Goal: Task Accomplishment & Management: Use online tool/utility

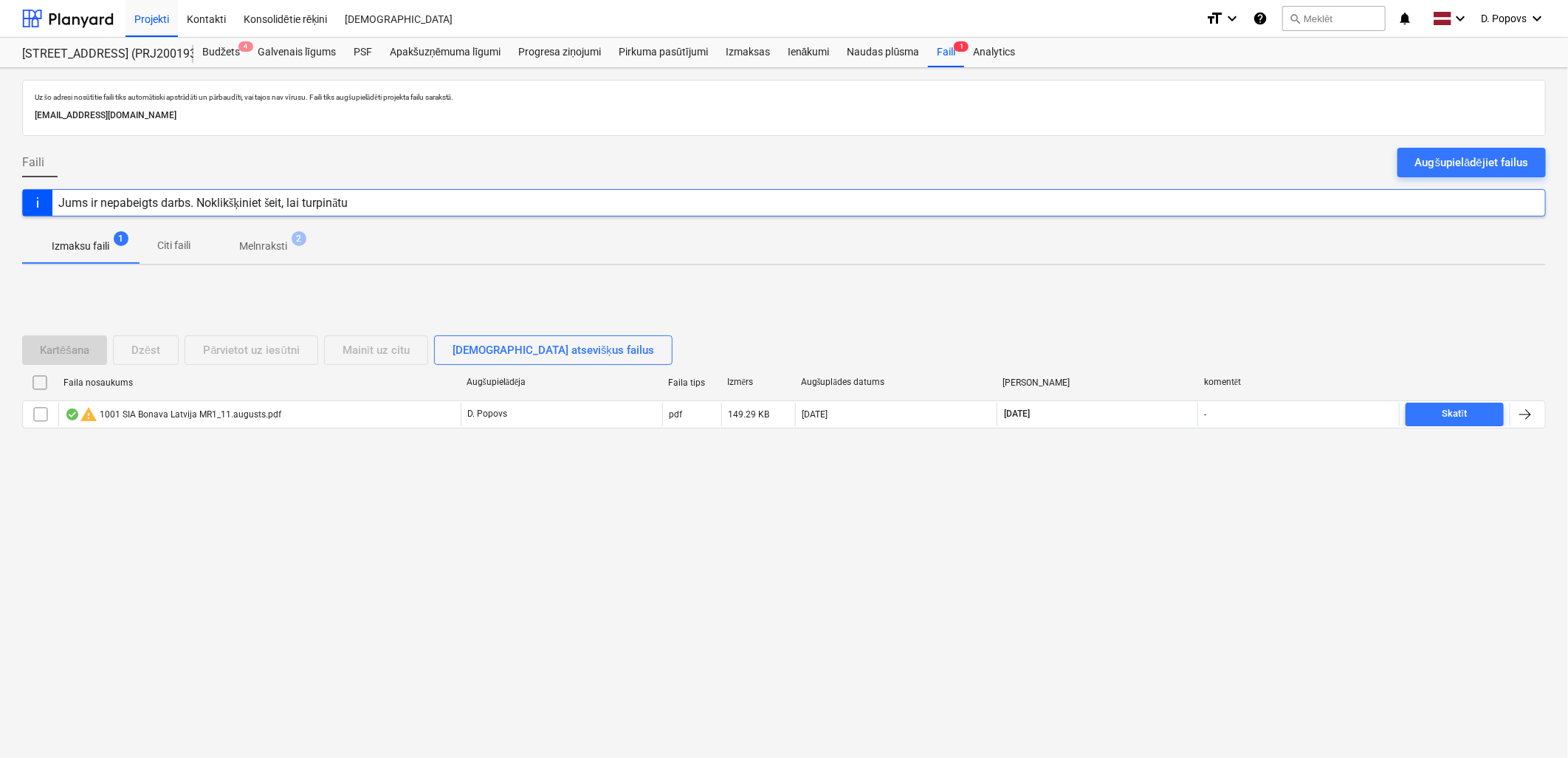
click at [264, 241] on p "Melnraksti" at bounding box center [263, 247] width 48 height 16
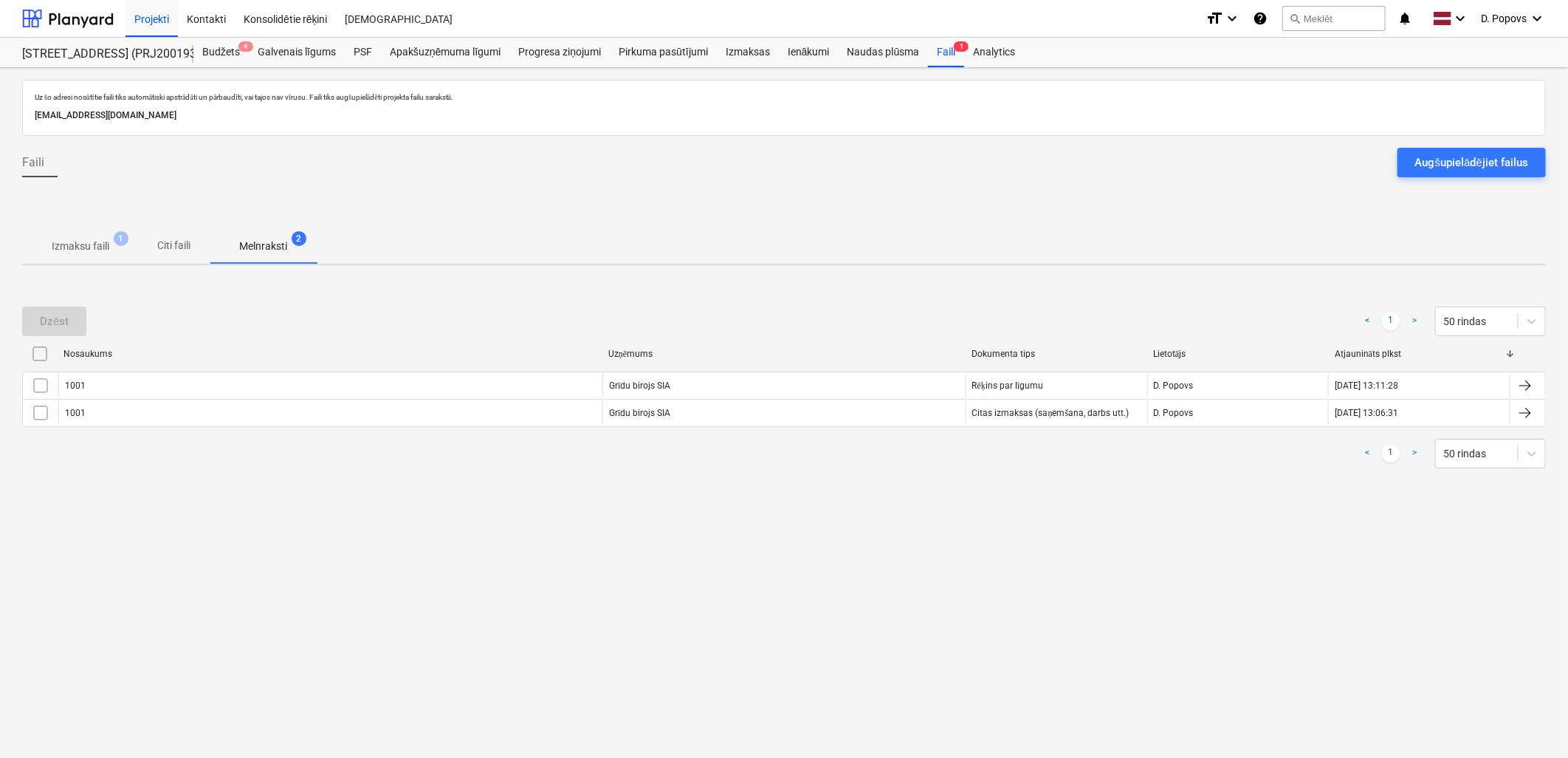
click at [91, 245] on p "Izmaksu faili" at bounding box center [81, 247] width 58 height 16
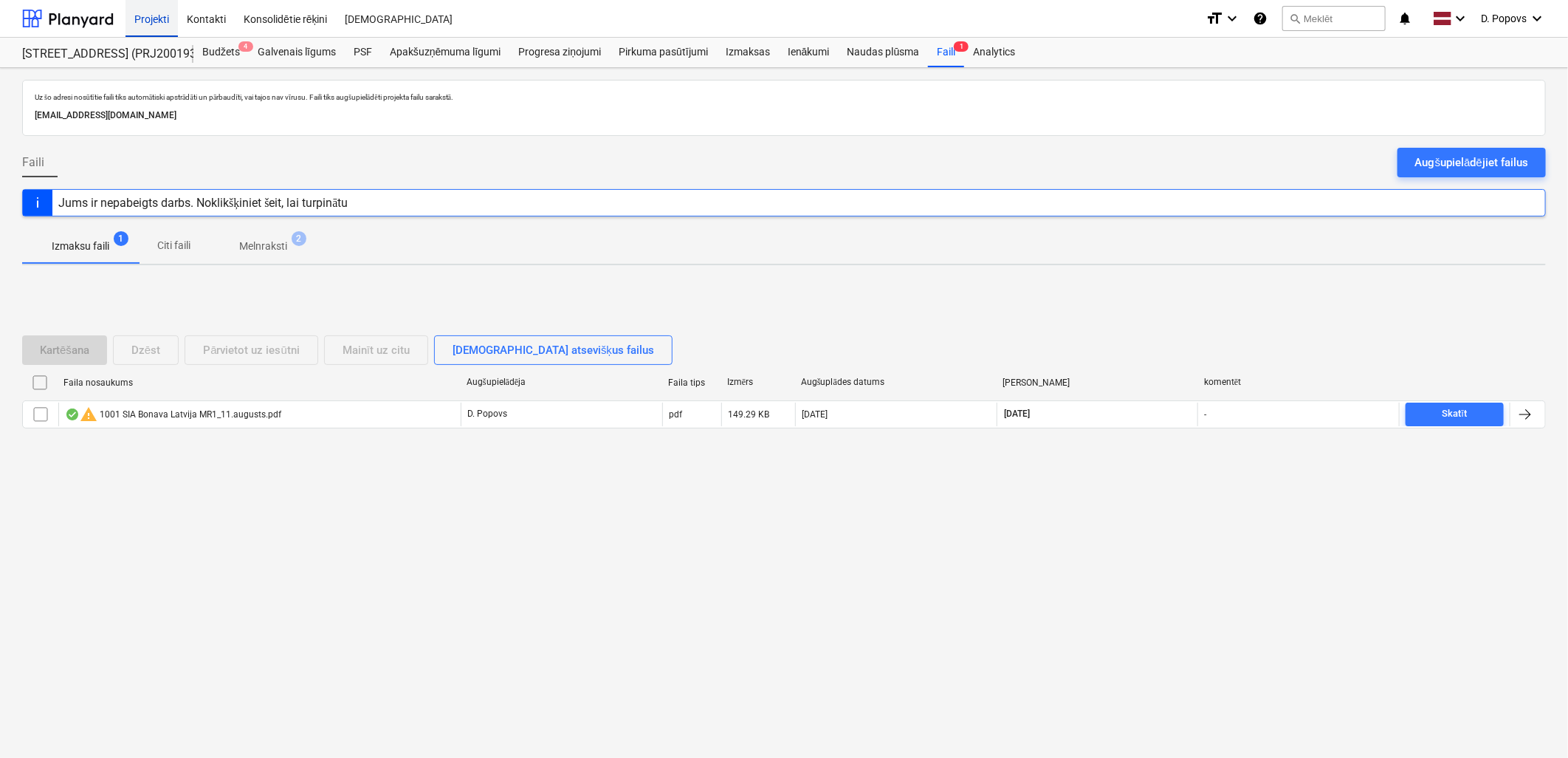
click at [138, 24] on div "Projekti" at bounding box center [152, 18] width 53 height 38
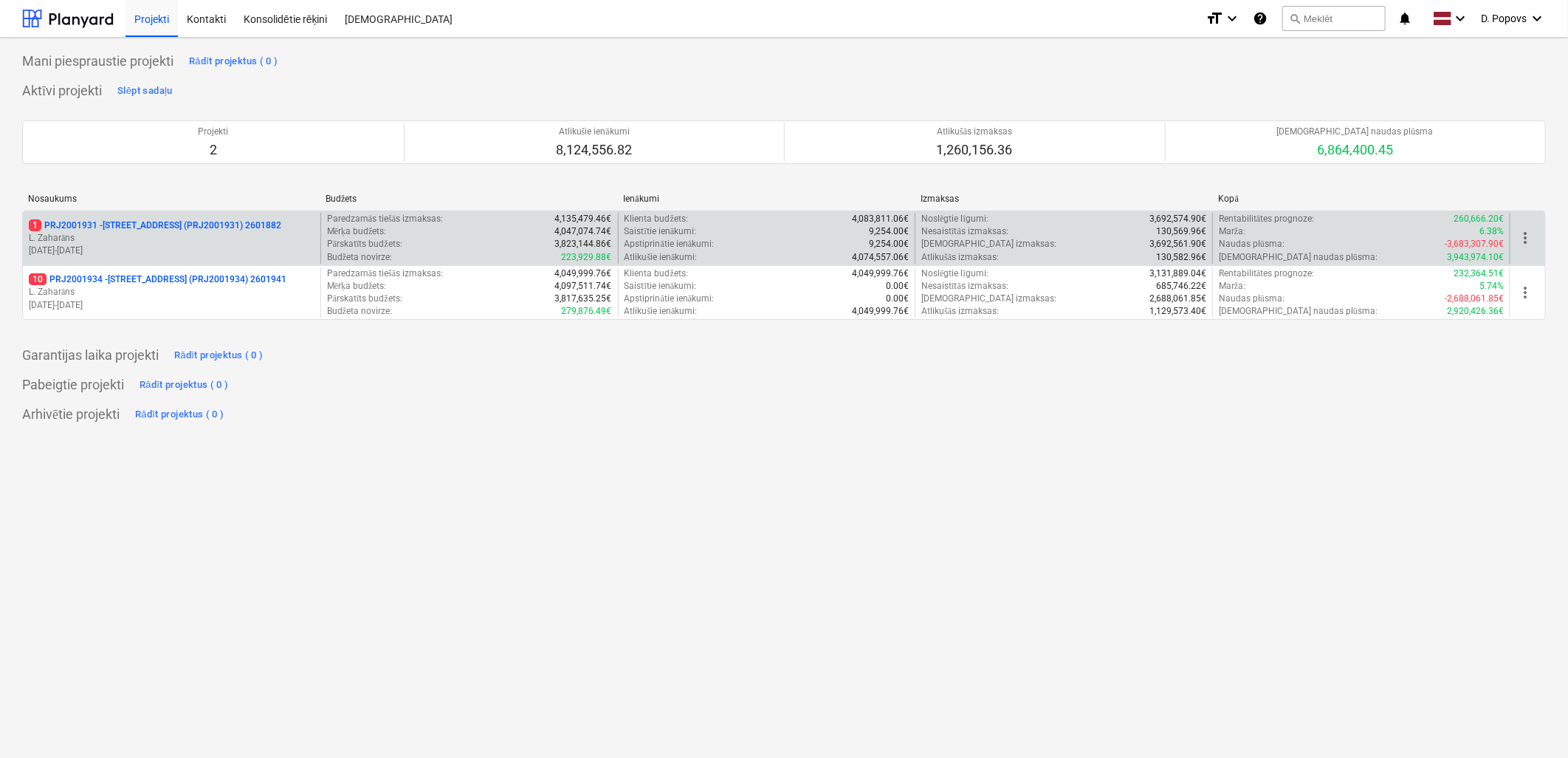
click at [167, 232] on p "1 PRJ2001931 - [STREET_ADDRESS] (PRJ2001931) 2601882" at bounding box center [155, 225] width 253 height 12
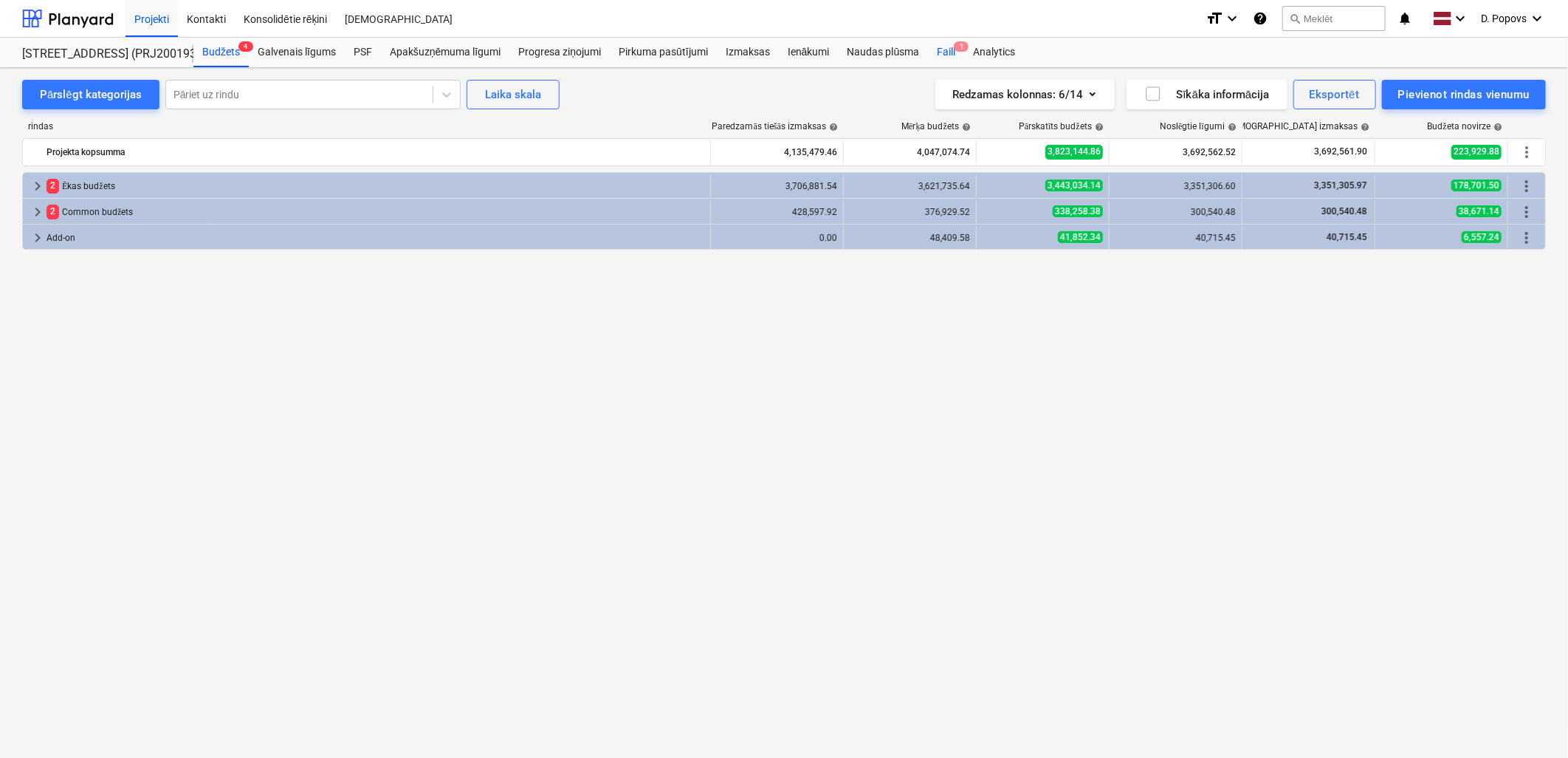
click at [943, 49] on div "Faili 1" at bounding box center [945, 53] width 36 height 30
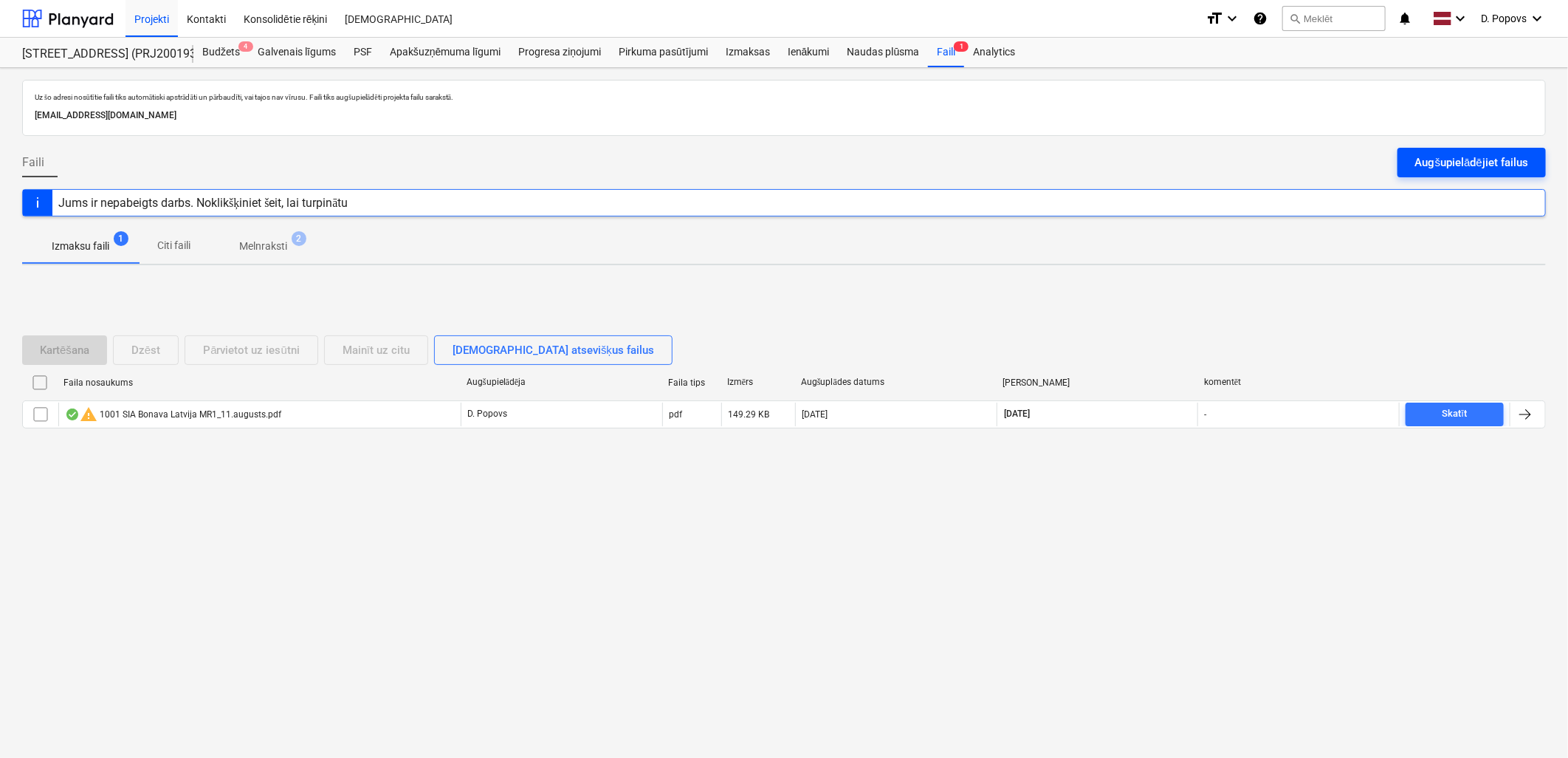
click at [1479, 158] on div "Augšupielādējiet failus" at bounding box center [1472, 162] width 113 height 19
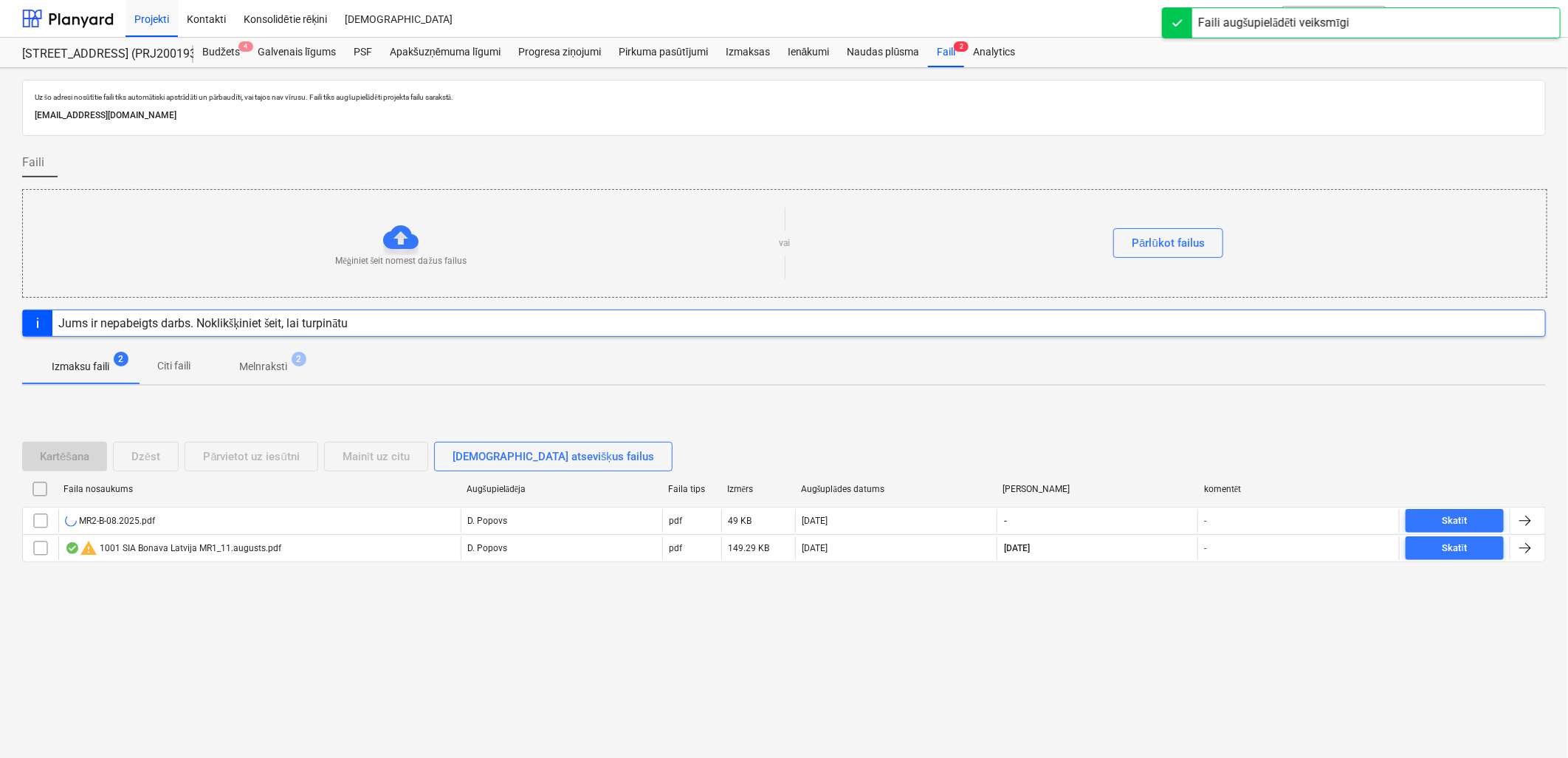
click at [291, 687] on div "Uz šo adresi nosūtītie faili tiks automātiski apstrādāti un pārbaudīti, vai taj…" at bounding box center [784, 412] width 1568 height 690
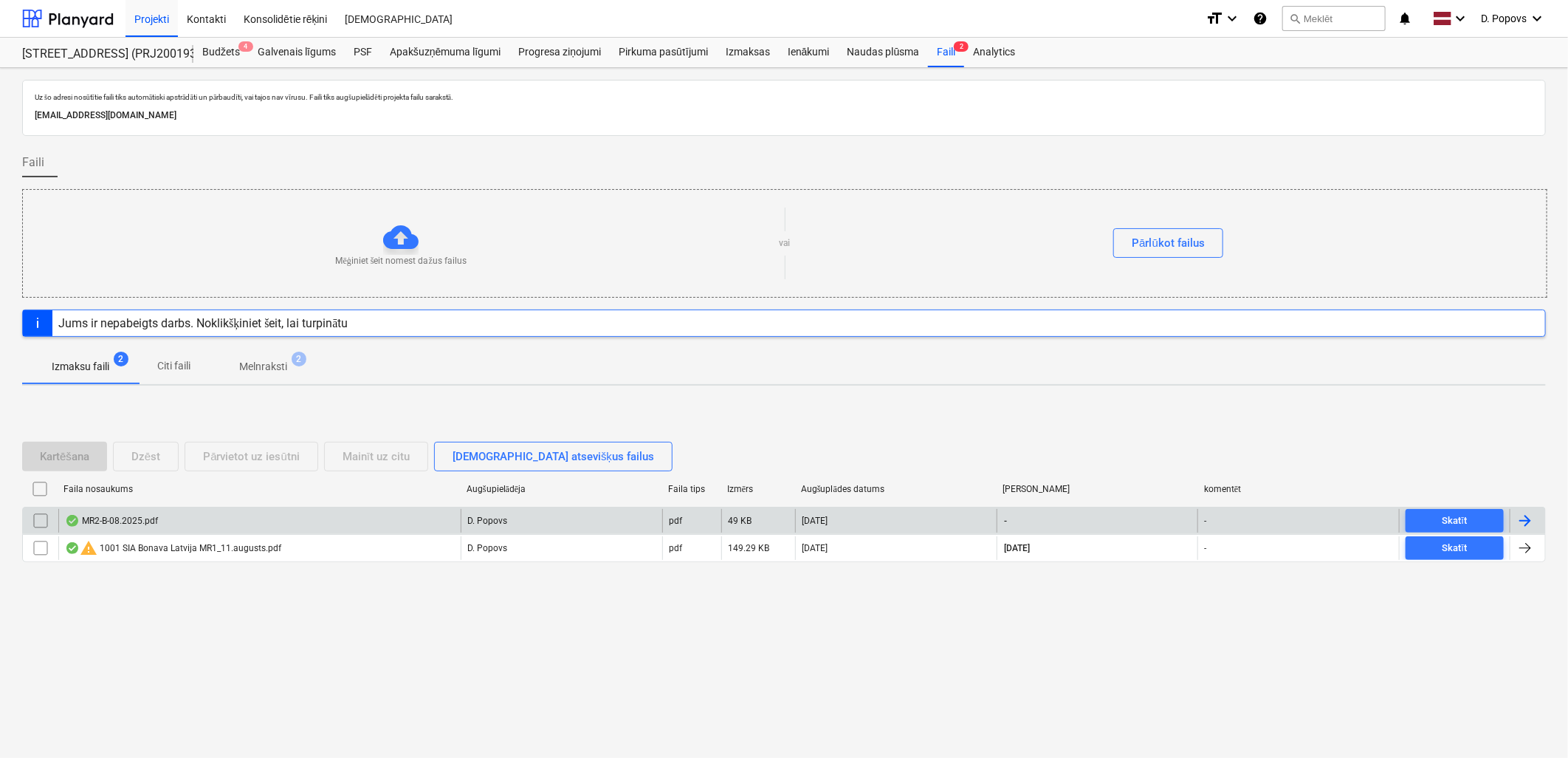
click at [436, 511] on div "MR2-B-08.2025.pdf" at bounding box center [260, 520] width 403 height 24
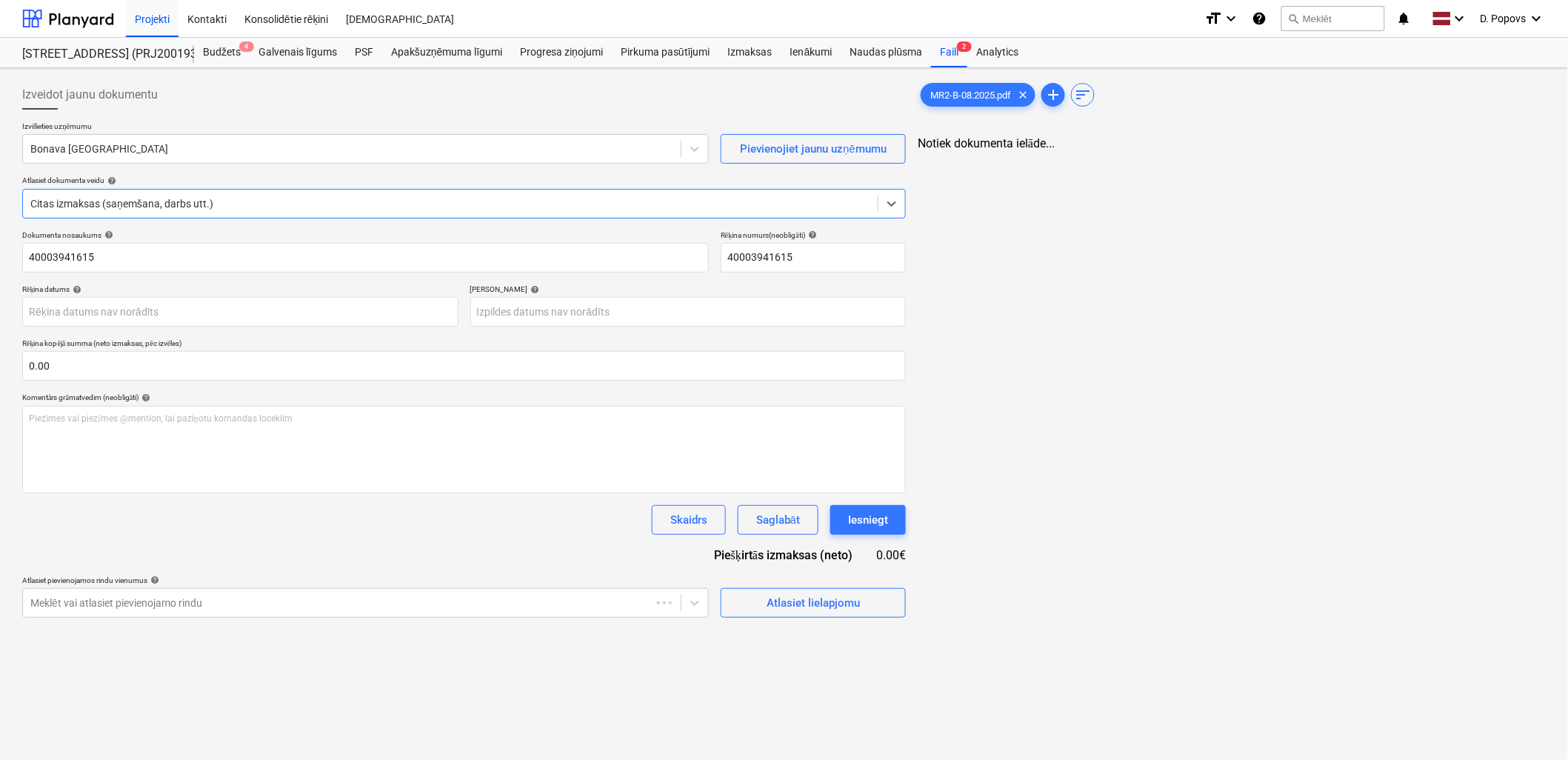
type input "40003941615"
click at [65, 138] on div "Bonava [GEOGRAPHIC_DATA]" at bounding box center [352, 149] width 658 height 21
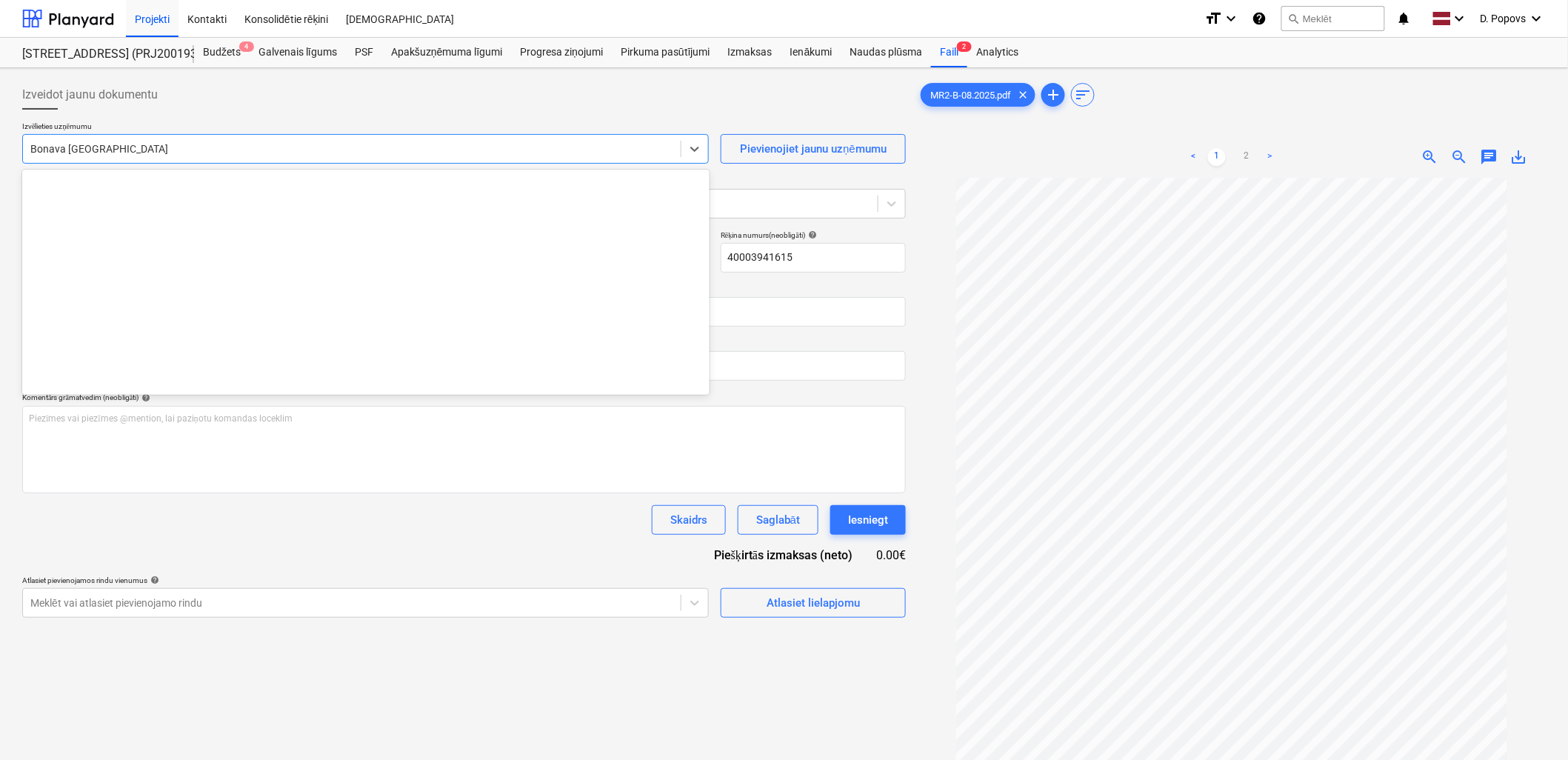
scroll to position [2670, 0]
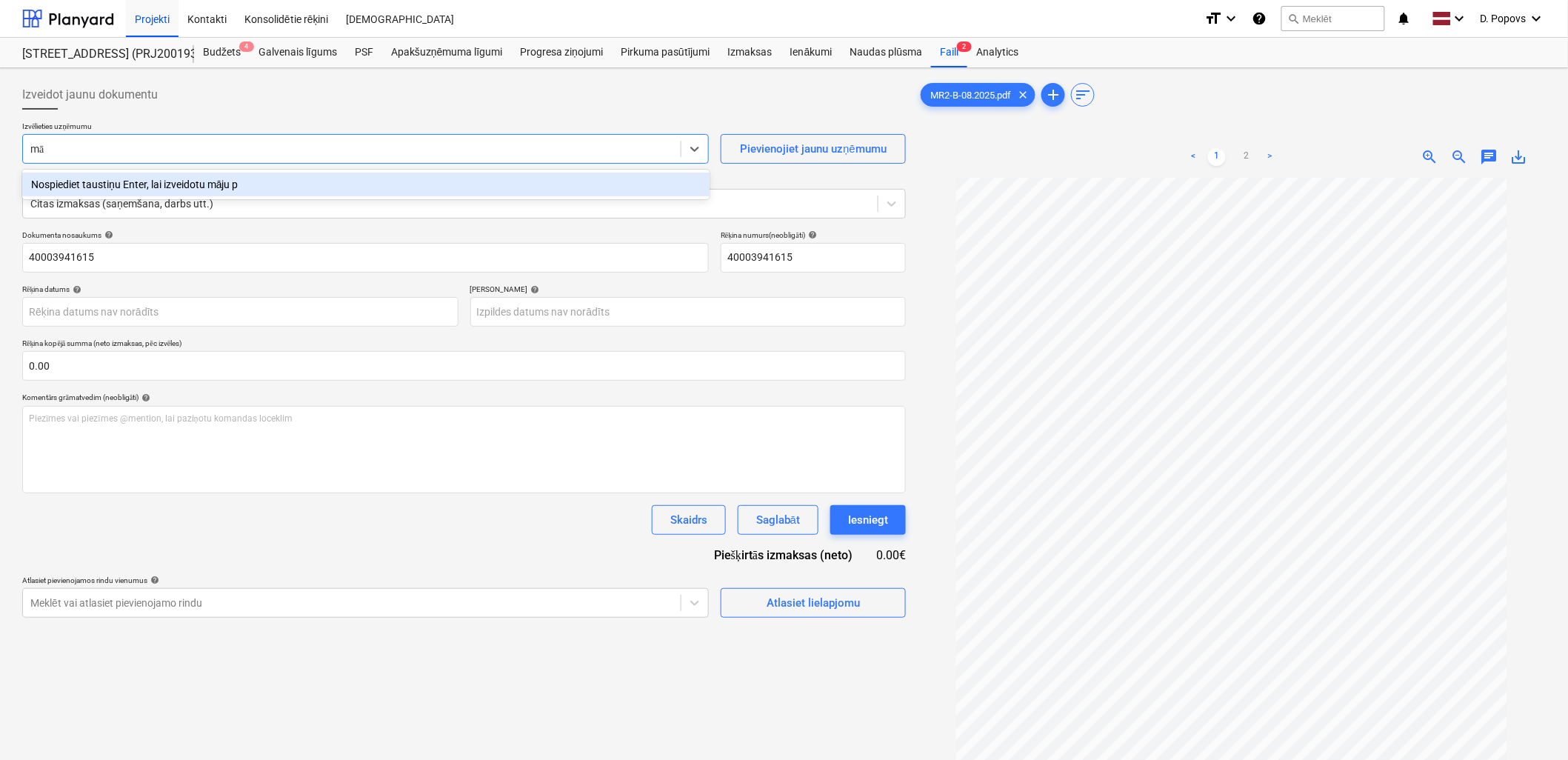
type input "m"
type input "māju projekru [PERSON_NAME]"
click at [283, 286] on div "Rēķina datums help" at bounding box center [240, 289] width 436 height 10
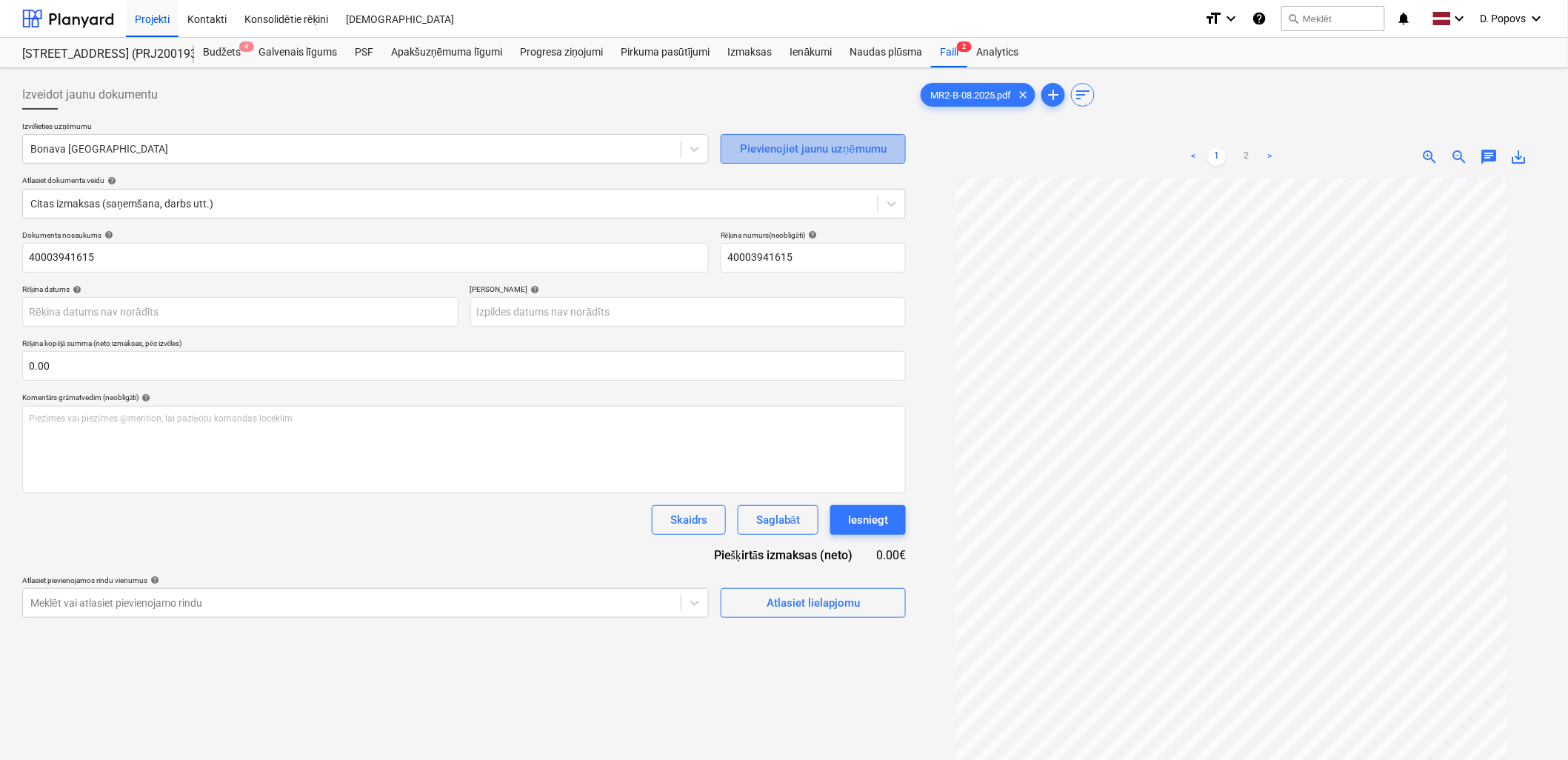
click at [861, 157] on div "Pievienojiet jaunu uzņēmumu" at bounding box center [813, 149] width 147 height 19
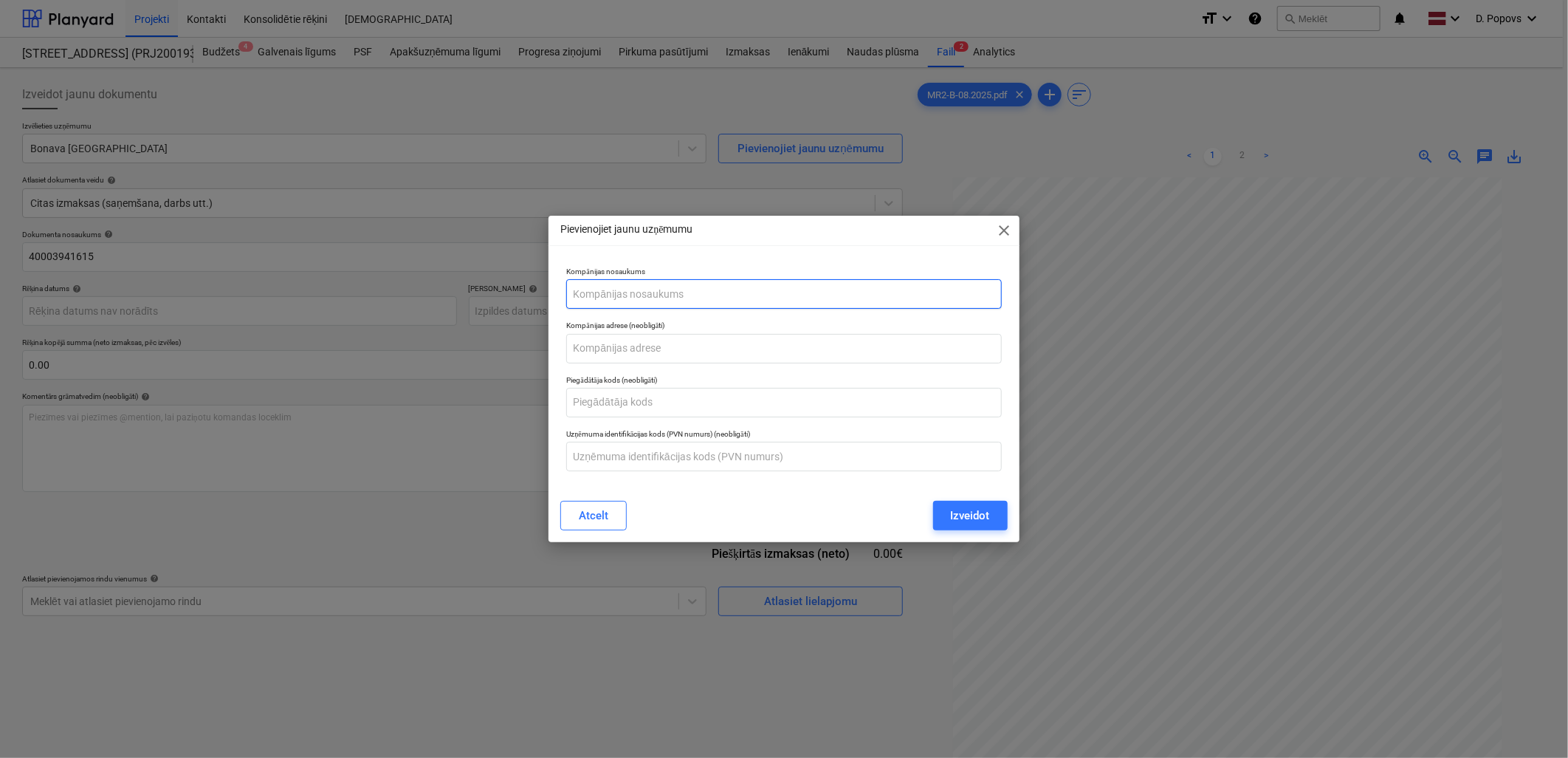
click at [705, 297] on input "text" at bounding box center [784, 294] width 435 height 30
type input "SIA Māju Projektu Serviss"
click at [611, 354] on input "text" at bounding box center [784, 349] width 435 height 30
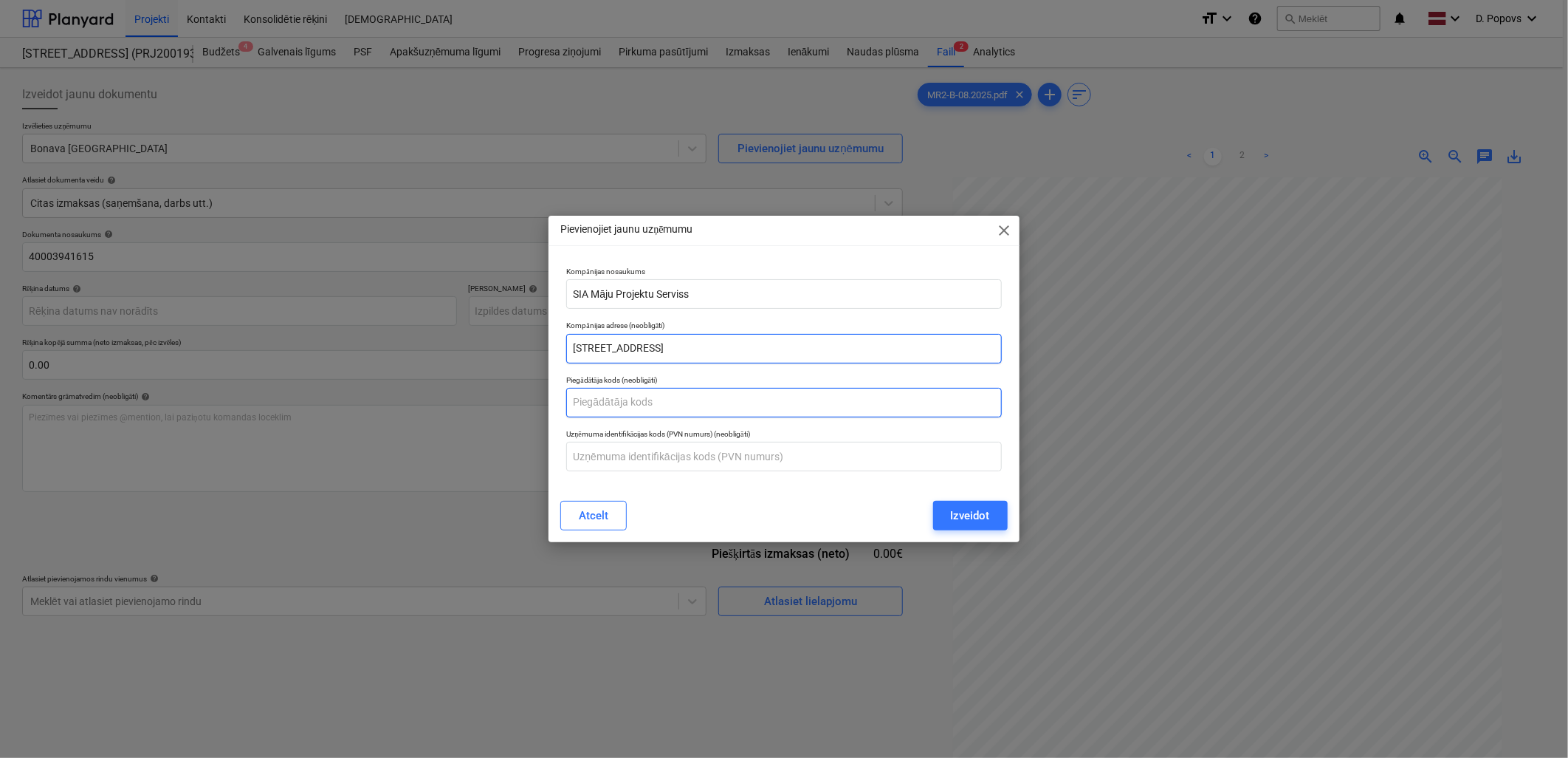
type input "Rīga, Andrejostas iela 17"
click at [633, 400] on input "text" at bounding box center [784, 403] width 435 height 30
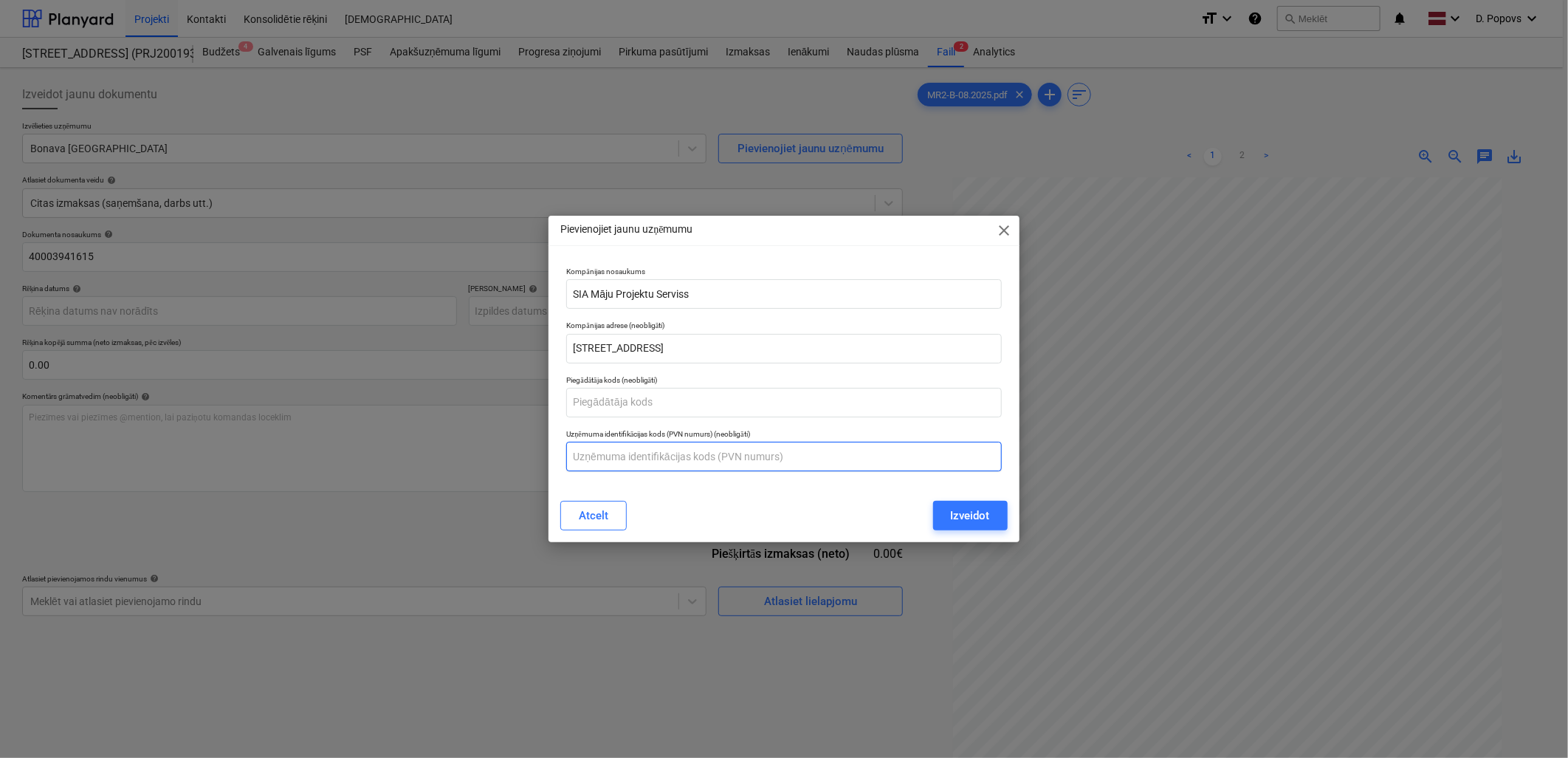
click at [655, 464] on input "text" at bounding box center [784, 456] width 435 height 30
type input "40103535594"
click at [726, 497] on div "Atcelt Izveidot" at bounding box center [784, 515] width 465 height 41
click at [947, 511] on button "Izveidot" at bounding box center [970, 516] width 75 height 30
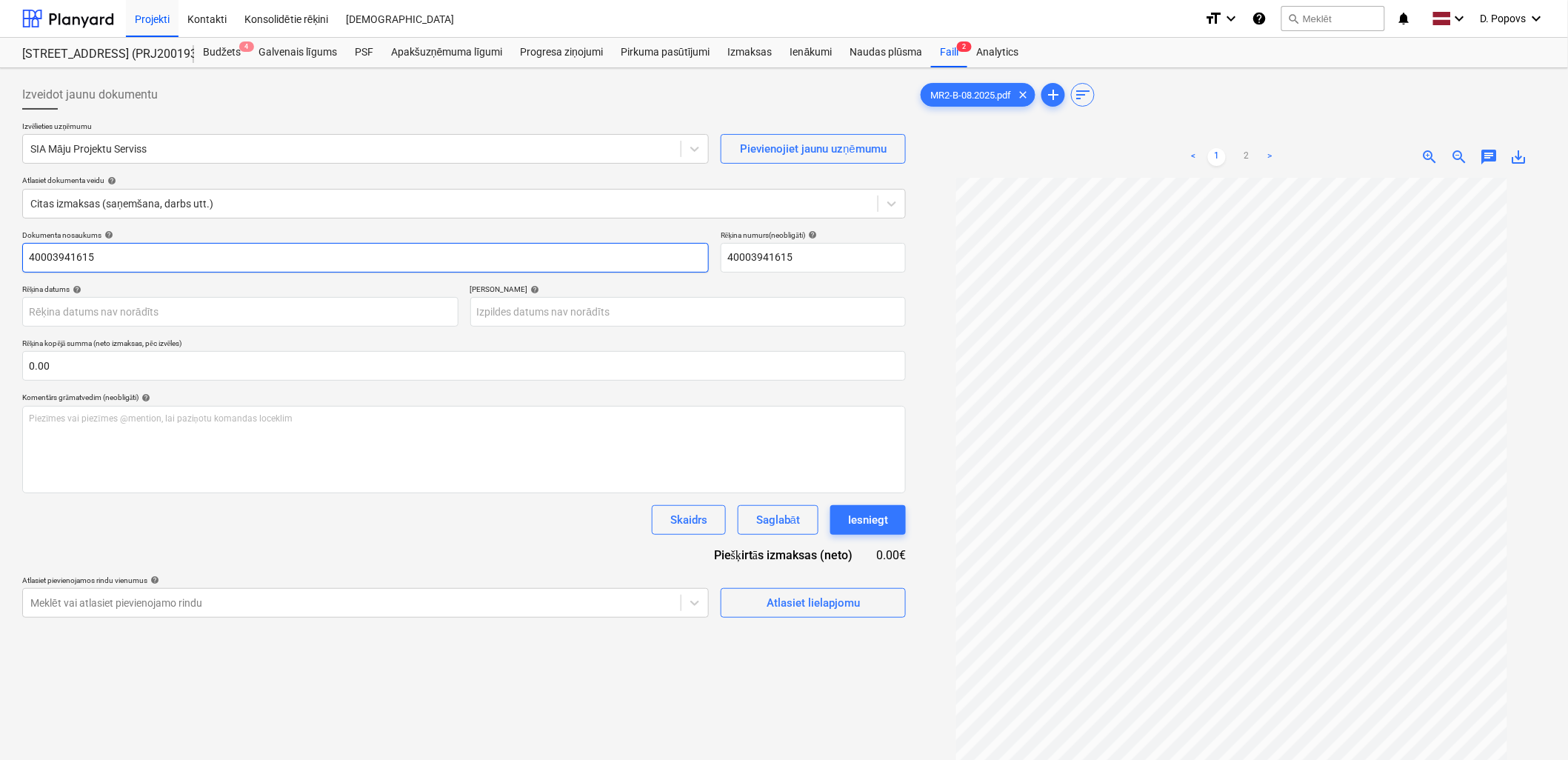
drag, startPoint x: 97, startPoint y: 274, endPoint x: 20, endPoint y: 287, distance: 78.1
click at [20, 287] on div "Izveidot jaunu dokumentu Izvēlieties uzņēmumu SIA Māju Projektu Serviss Pievien…" at bounding box center [465, 487] width 896 height 828
type input "MR2-B-08.2025"
click at [352, 513] on div "Skaidrs Saglabāt Iesniegt" at bounding box center [464, 520] width 883 height 30
click at [232, 303] on body "Projekti Kontakti Konsolidētie rēķini Iesūtne format_size keyboard_arrow_down h…" at bounding box center [784, 380] width 1568 height 760
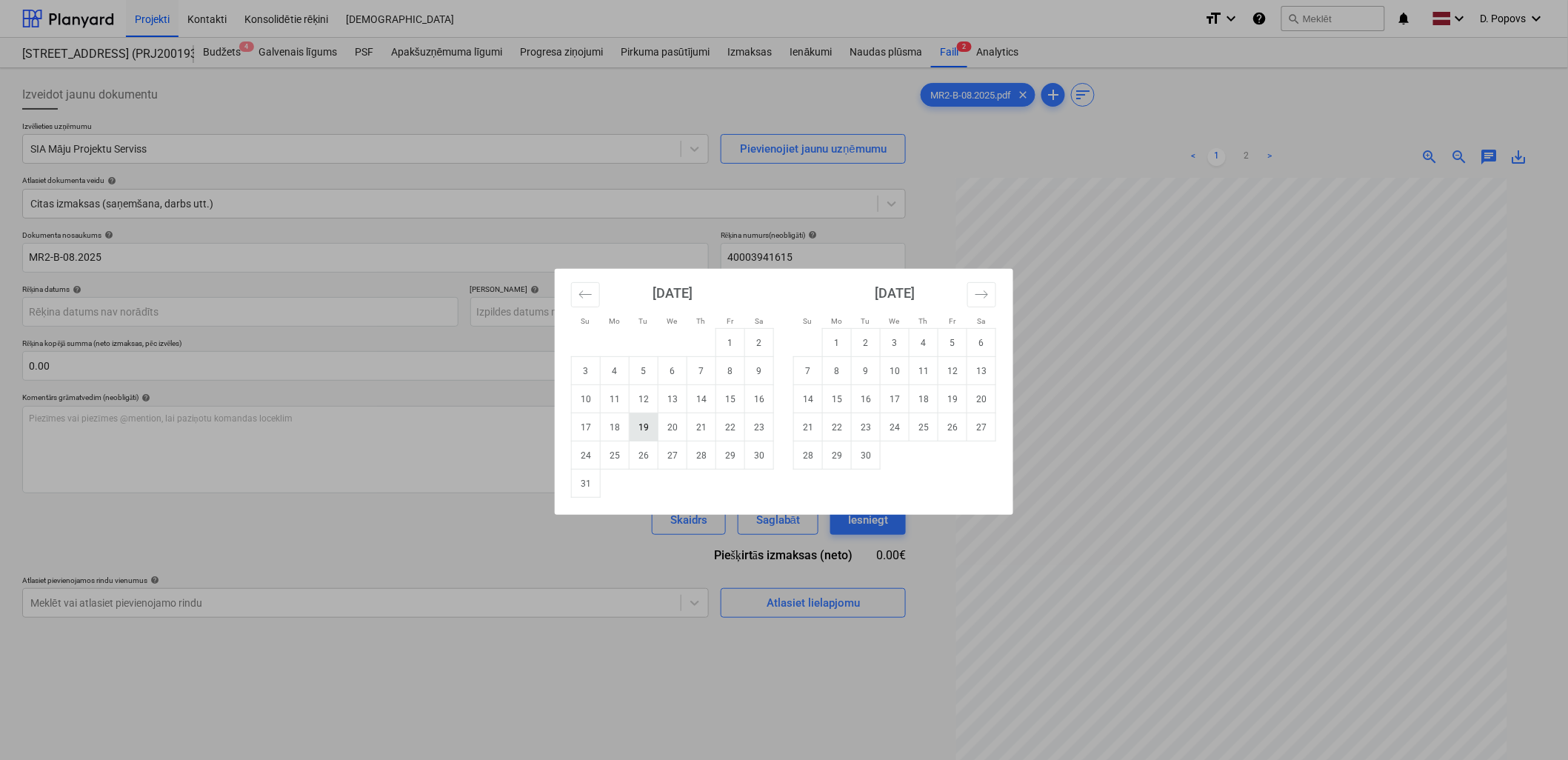
click at [647, 429] on td "19" at bounding box center [644, 428] width 29 height 28
type input "19 Aug 2025"
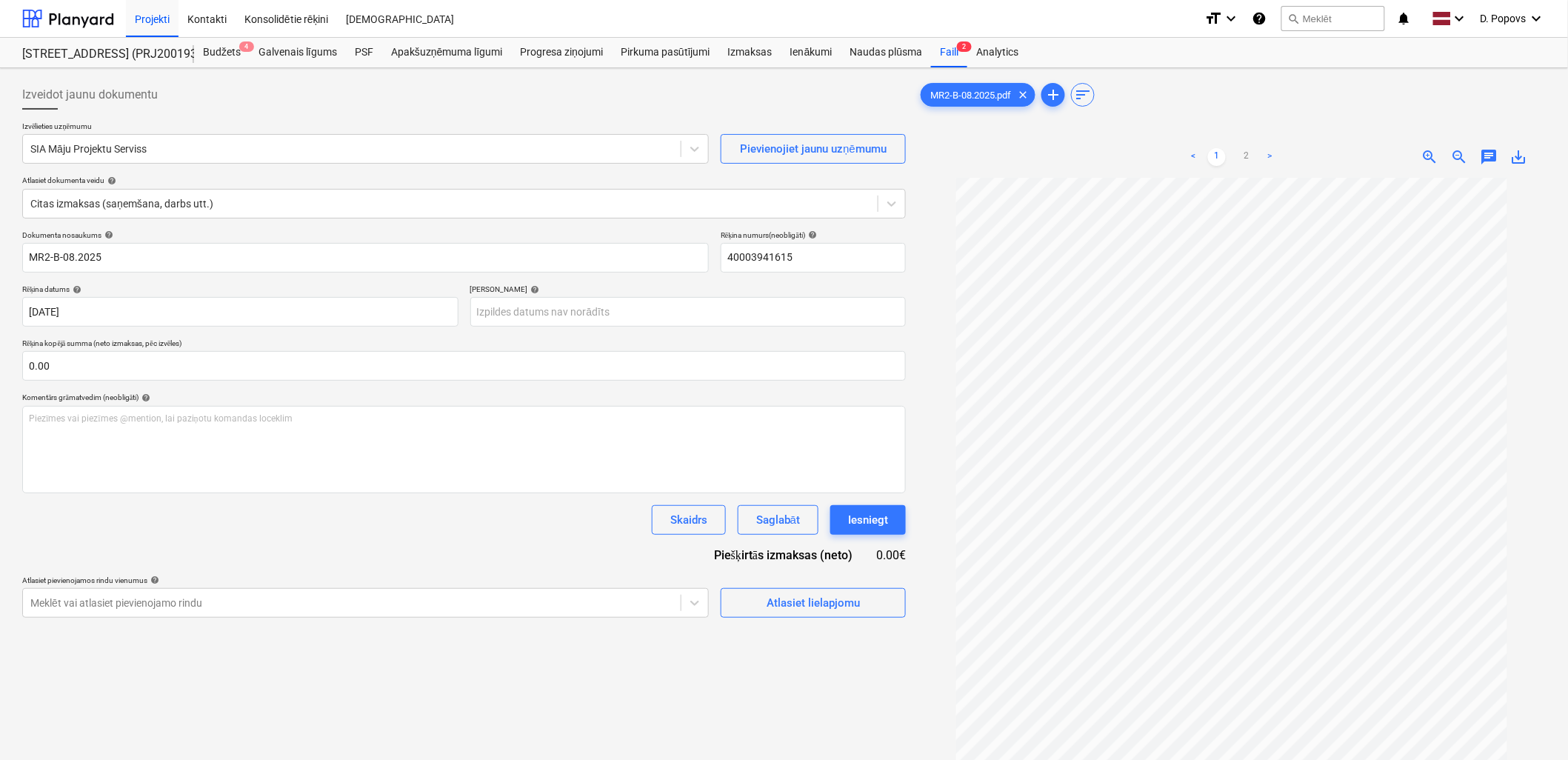
click at [624, 332] on div "Dokumenta nosaukums help MR2-B-08.2025 Rēķina numurs (neobligāti) help 40003941…" at bounding box center [464, 424] width 883 height 387
click at [630, 321] on body "Projekti Kontakti Konsolidētie rēķini Iesūtne format_size keyboard_arrow_down h…" at bounding box center [784, 380] width 1568 height 760
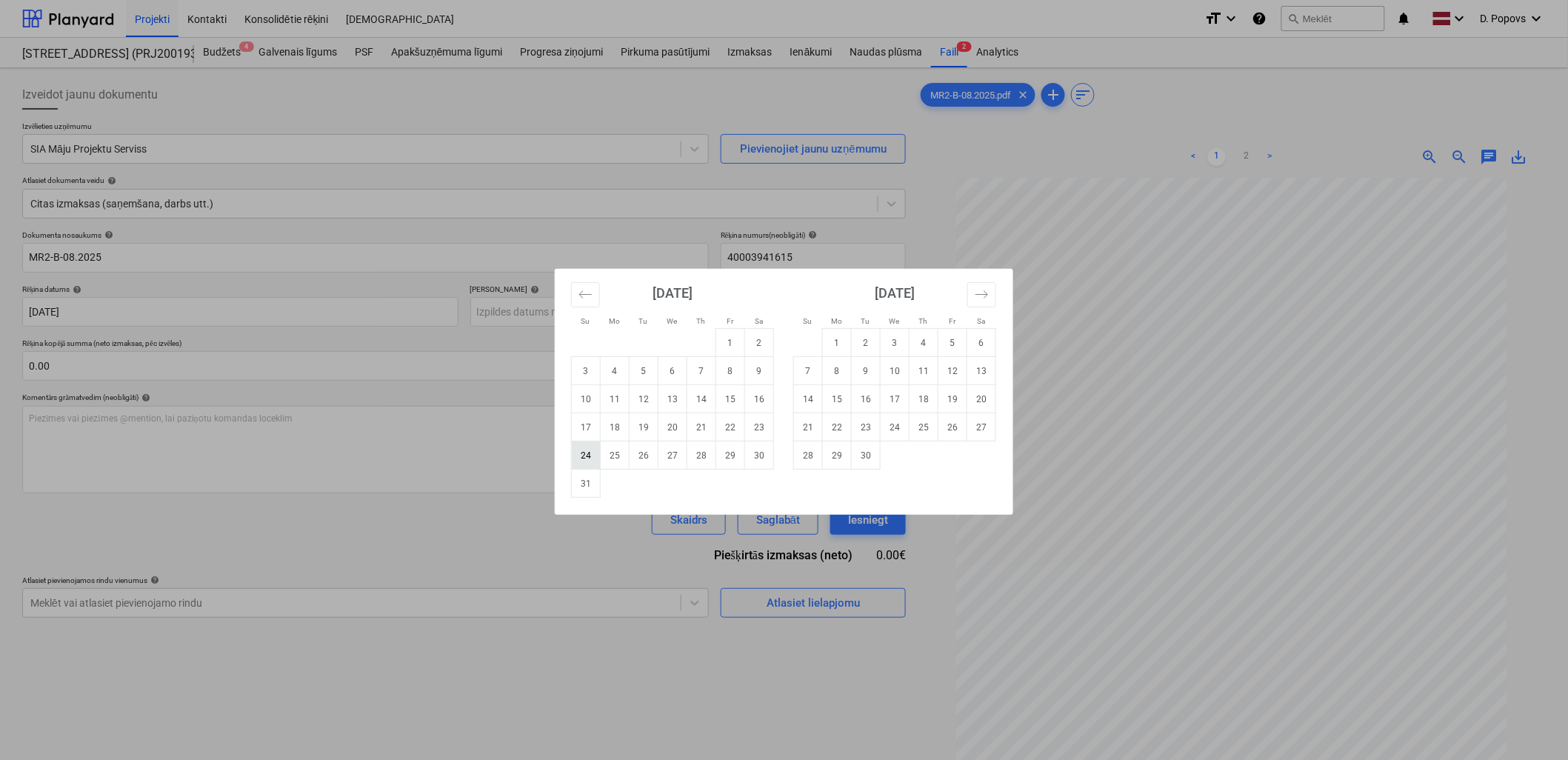
click at [585, 461] on td "24" at bounding box center [586, 456] width 29 height 28
type input "24 Aug 2025"
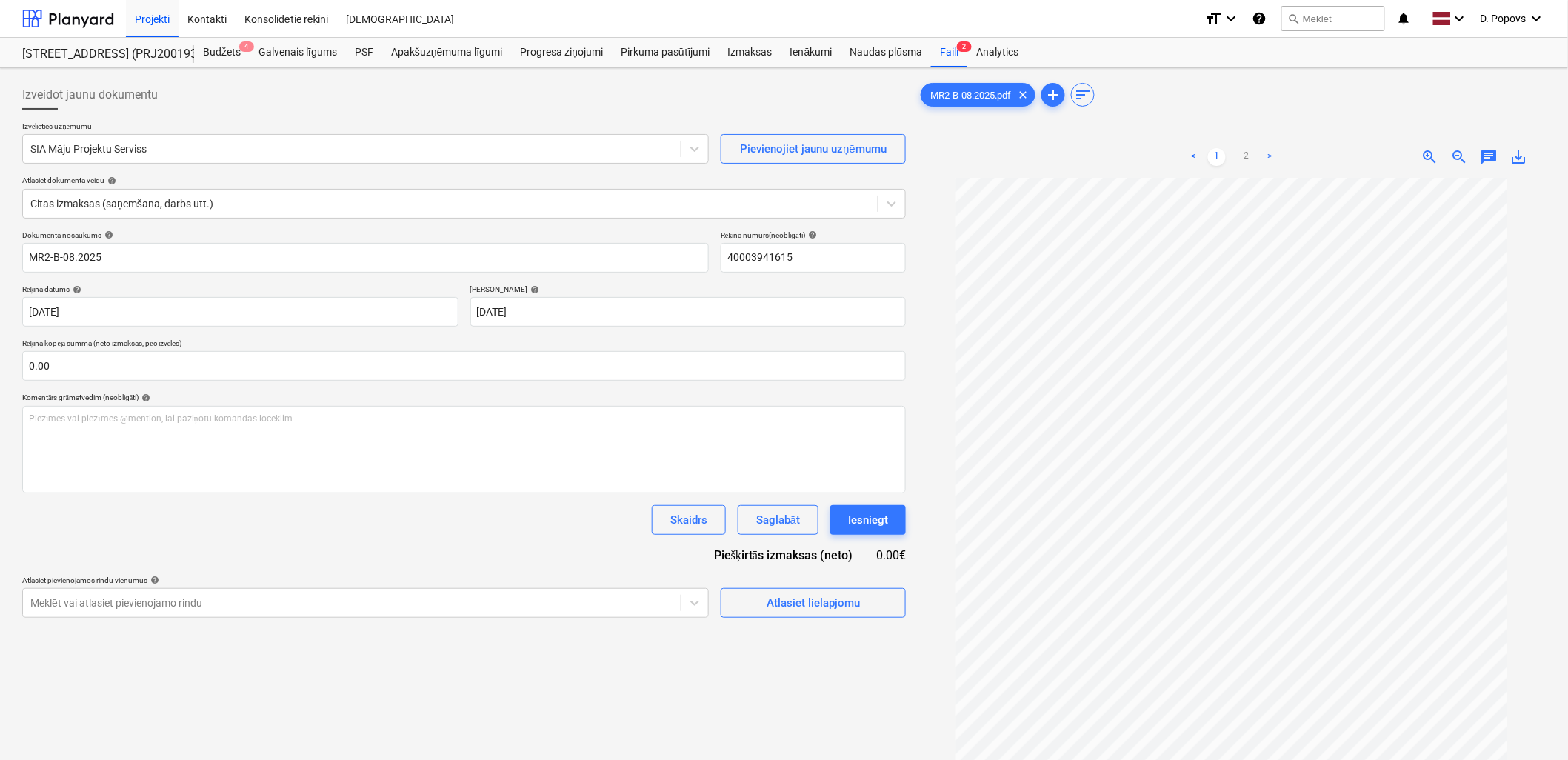
click at [438, 544] on div "Dokumenta nosaukums help MR2-B-08.2025 Rēķina numurs (neobligāti) help 40003941…" at bounding box center [464, 424] width 883 height 387
click at [821, 611] on div "Atlasiet lielapjomu" at bounding box center [813, 603] width 93 height 19
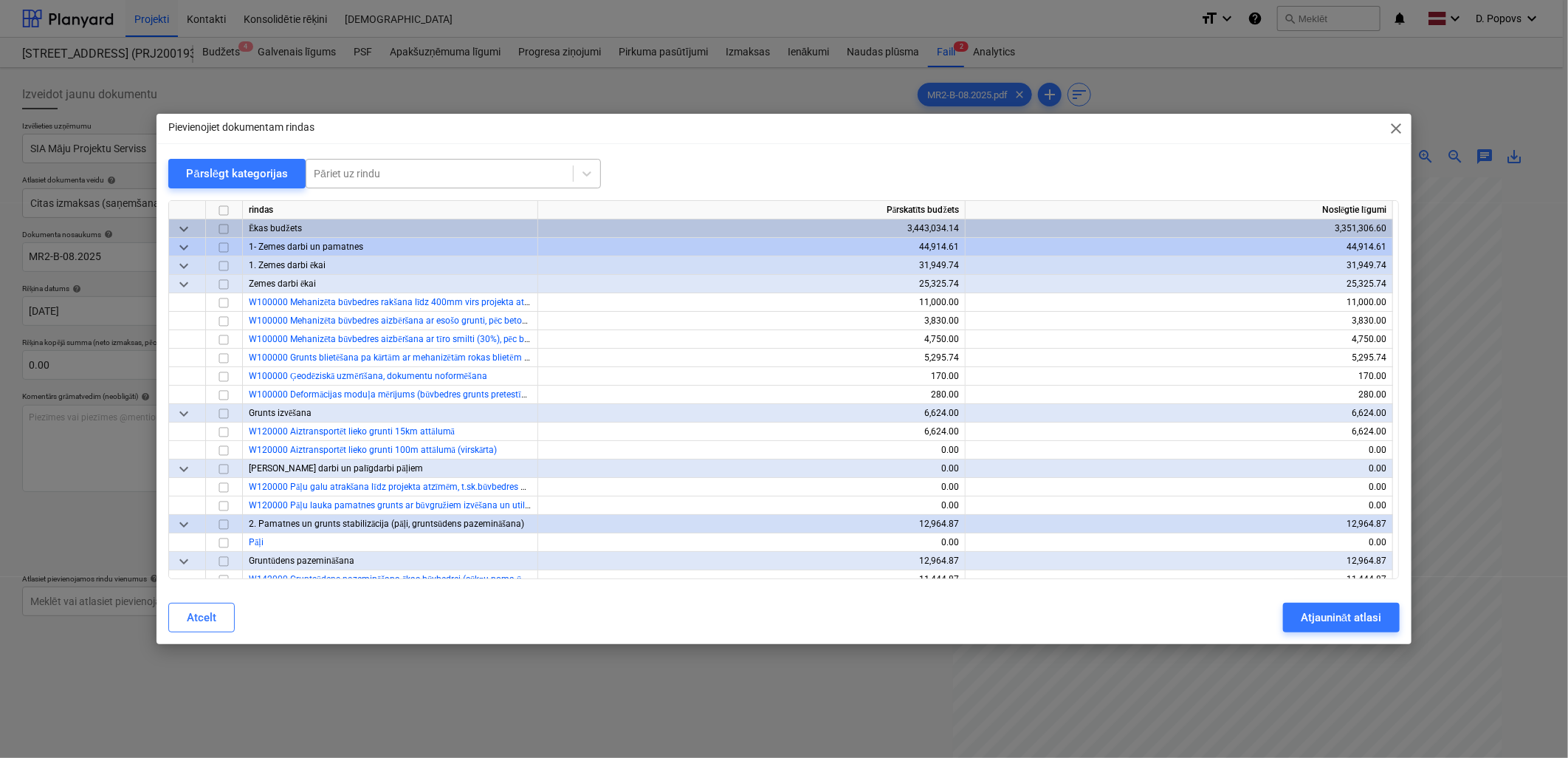
click at [476, 168] on div at bounding box center [439, 173] width 252 height 15
type input "sūkn"
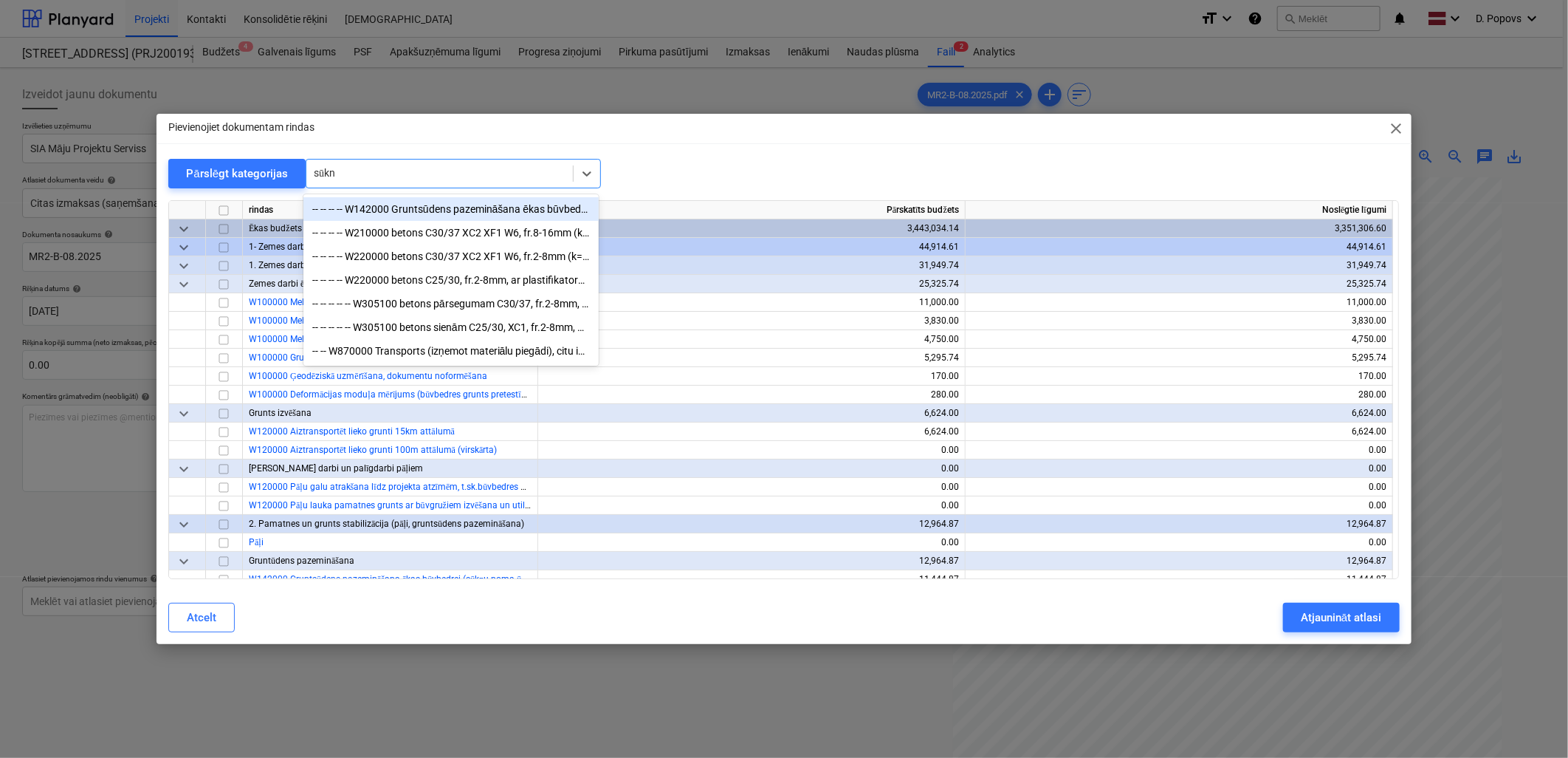
click at [469, 216] on div "-- -- -- -- W142000 Gruntsūdens pazemināšana ēkas būvbedrei (sūkņu noma ūdens a…" at bounding box center [451, 209] width 296 height 24
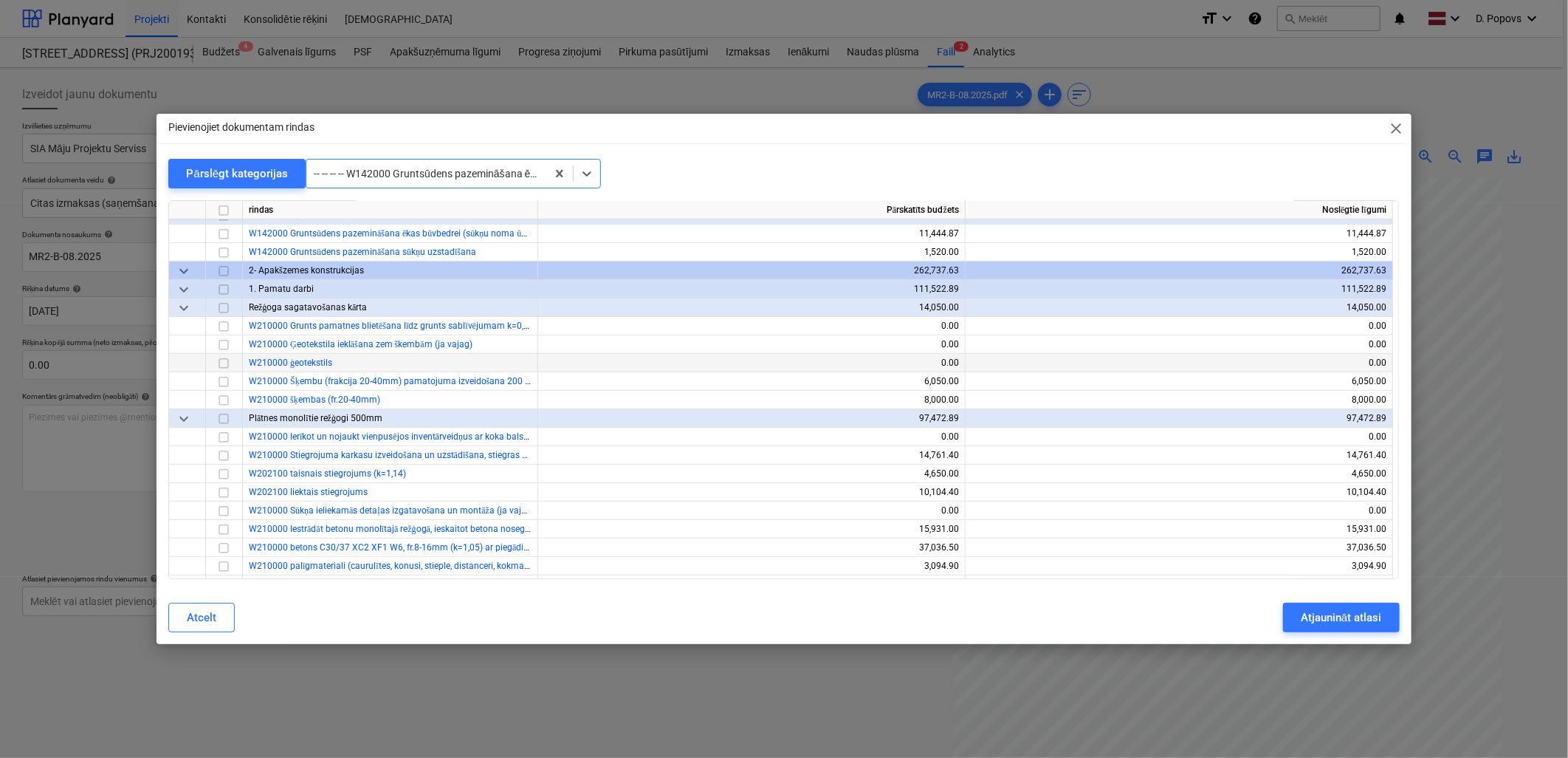
scroll to position [351, 0]
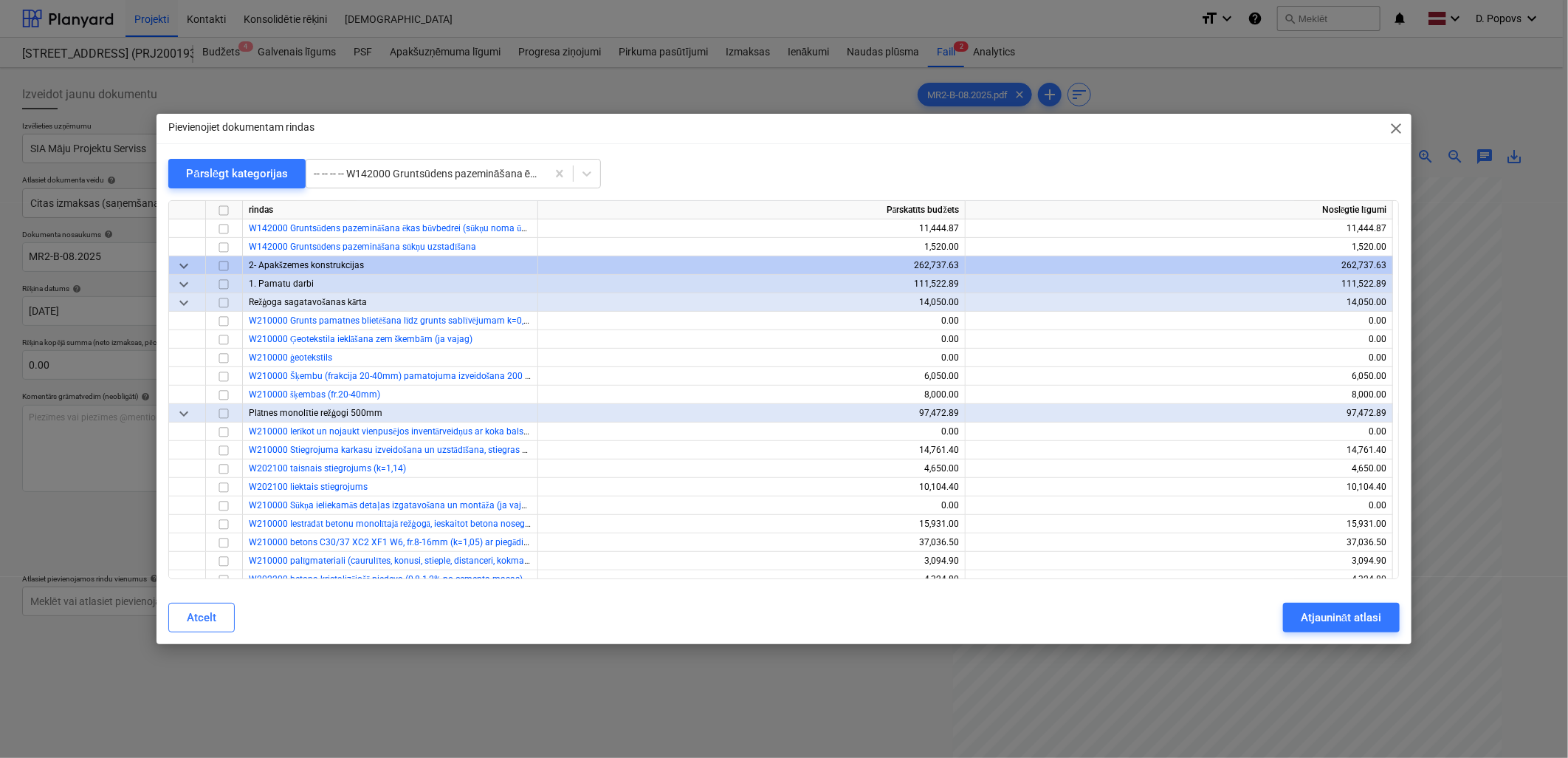
click at [651, 680] on div "Pievienojiet dokumentam rindas close Pārslēgt kategorijas -- -- -- -- W142000 G…" at bounding box center [784, 379] width 1568 height 758
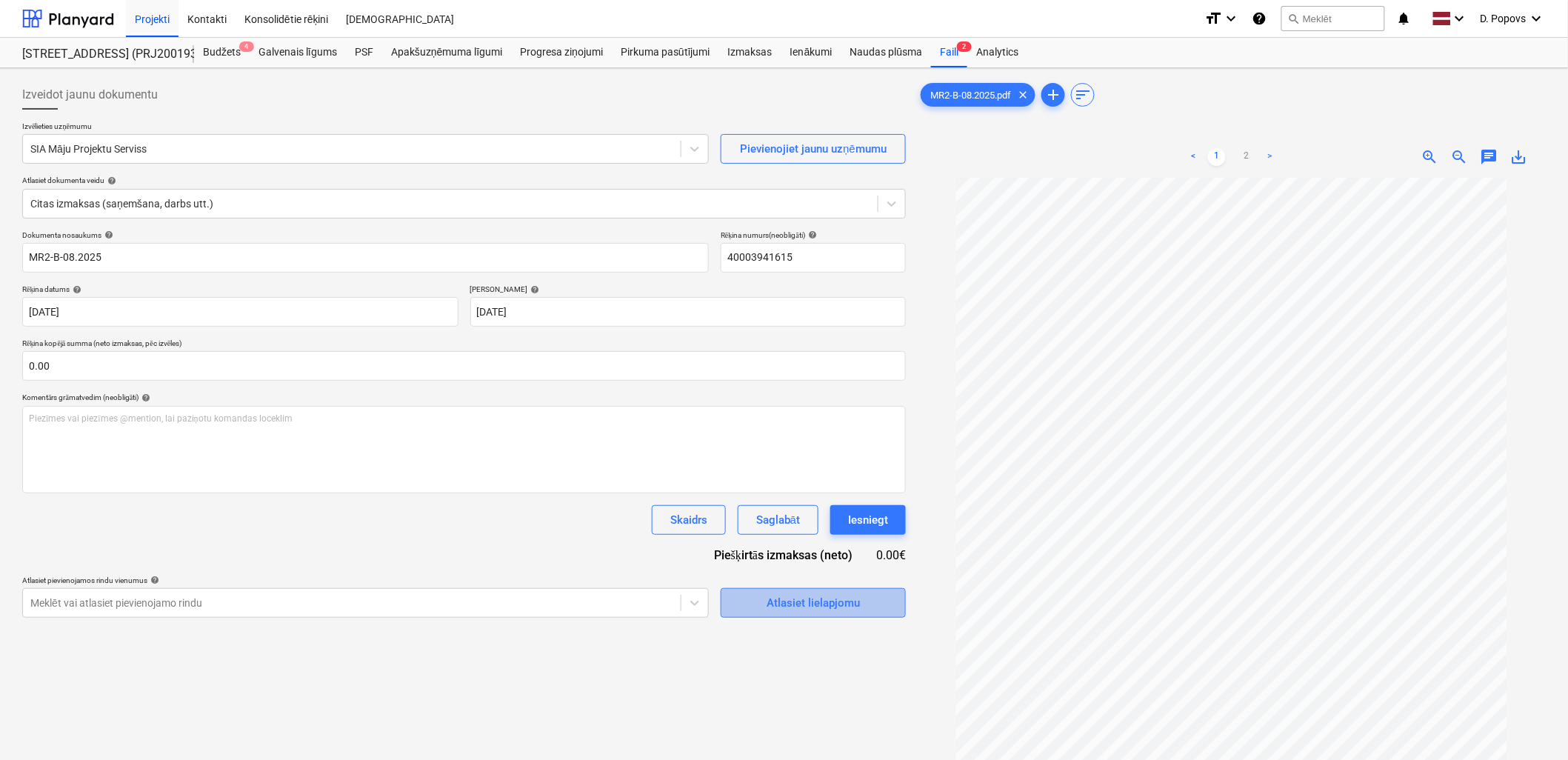
click at [775, 594] on div "Atlasiet lielapjomu" at bounding box center [813, 603] width 93 height 19
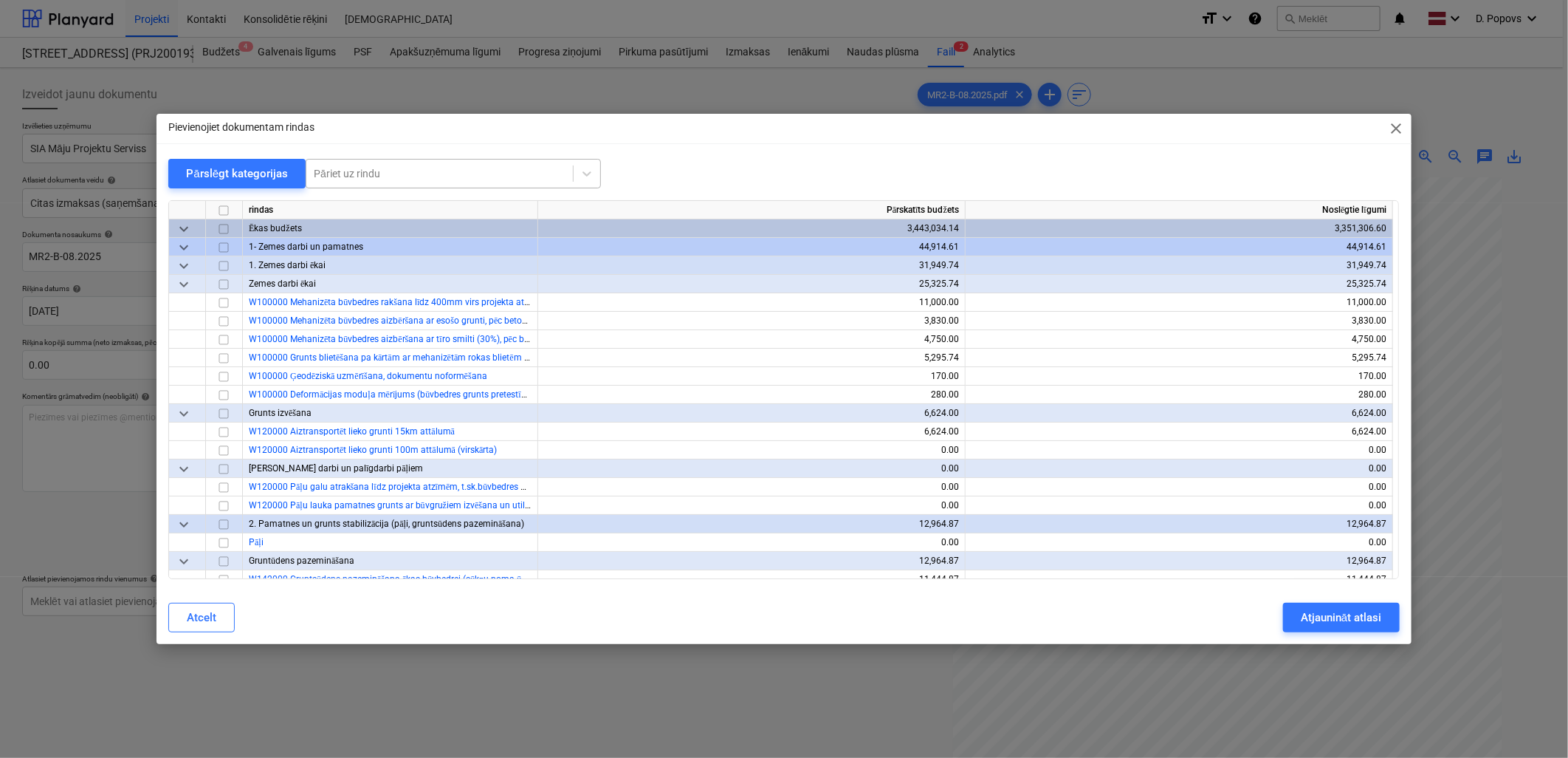
click at [464, 180] on div at bounding box center [439, 173] width 252 height 15
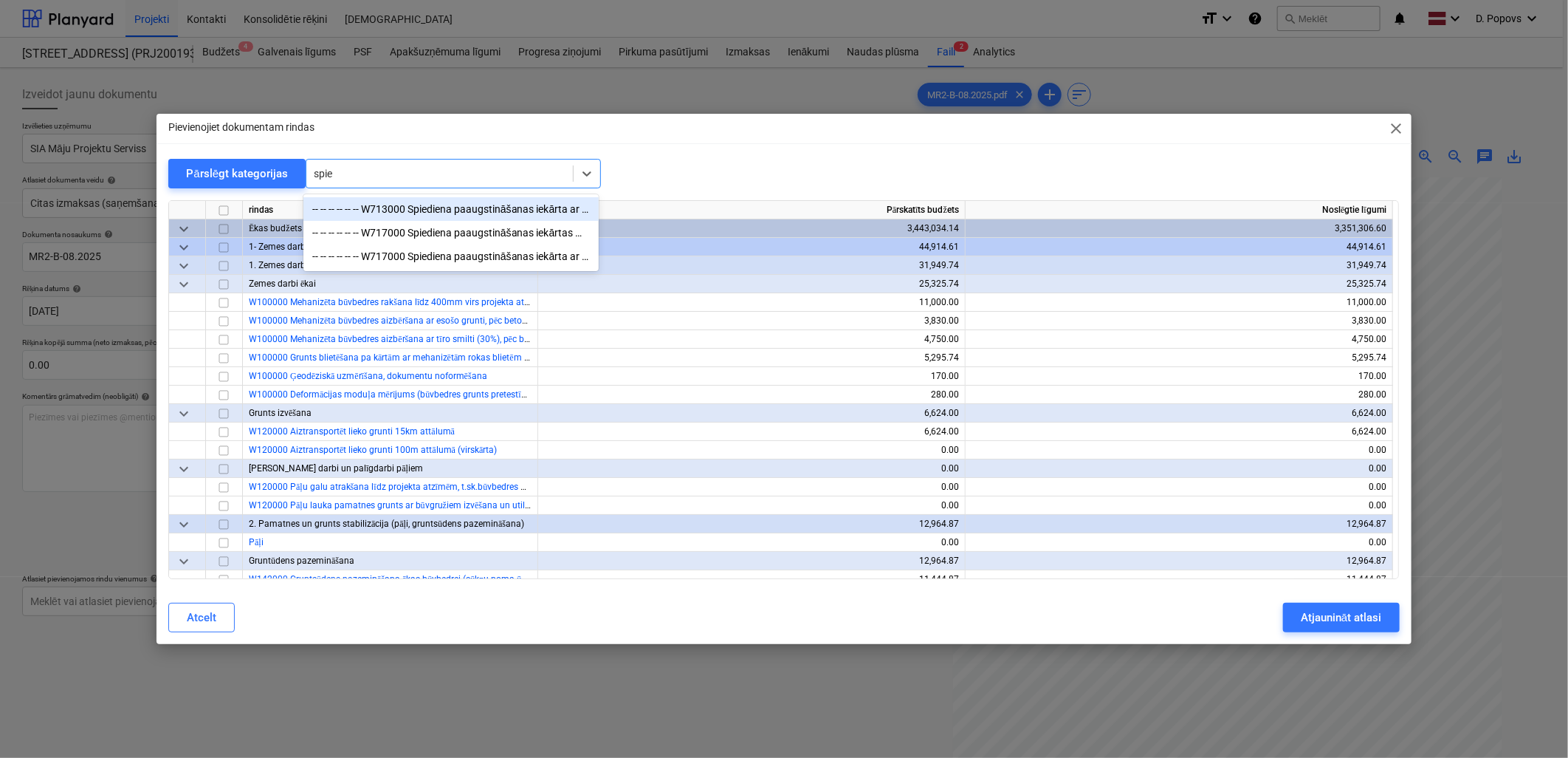
type input "spied"
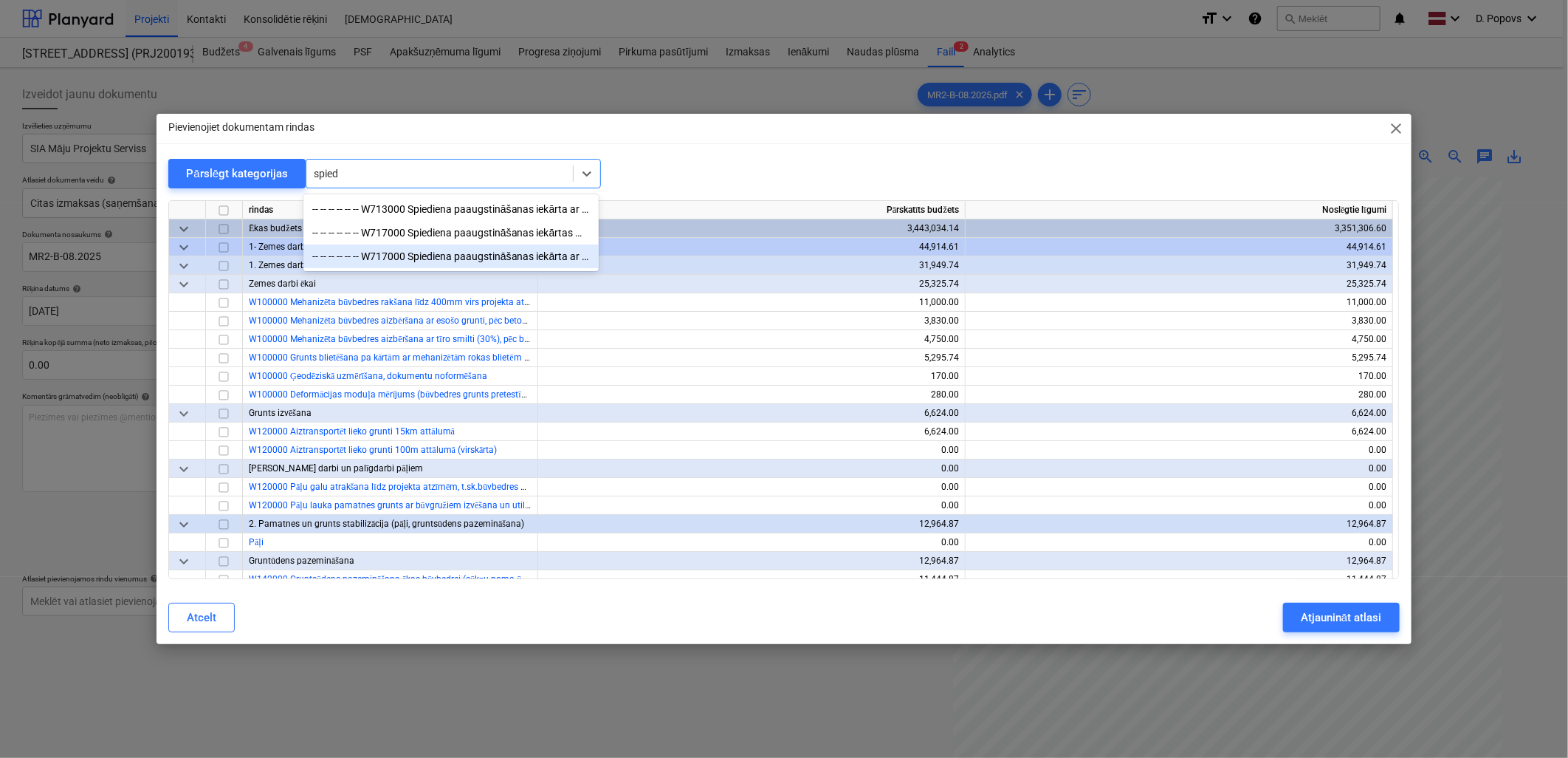
click at [515, 254] on div "-- -- -- -- -- -- W717000 Spiediena paaugstināšanas iekārta ar diviem sūkņiem (…" at bounding box center [451, 256] width 296 height 24
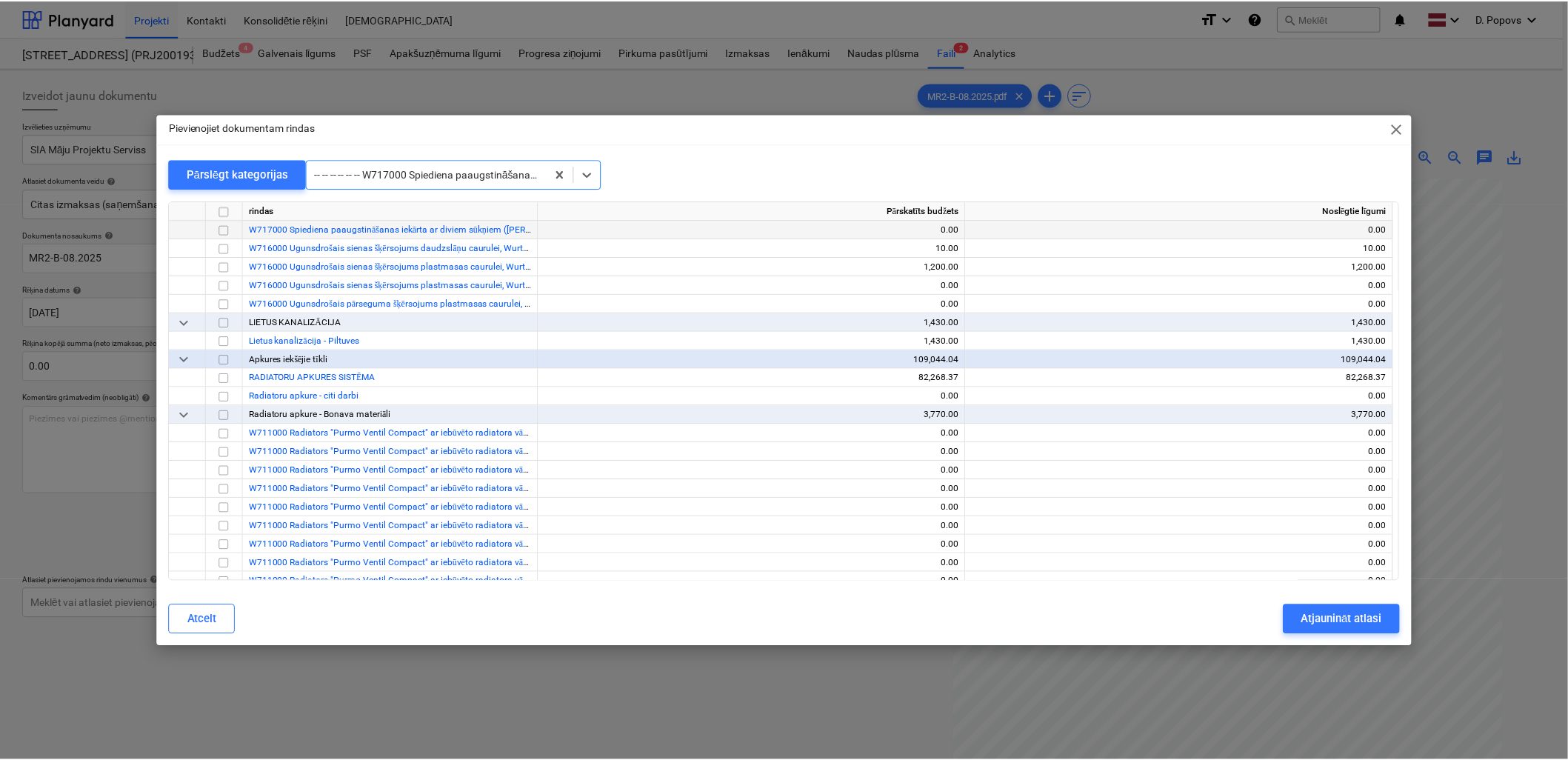
scroll to position [10211, 0]
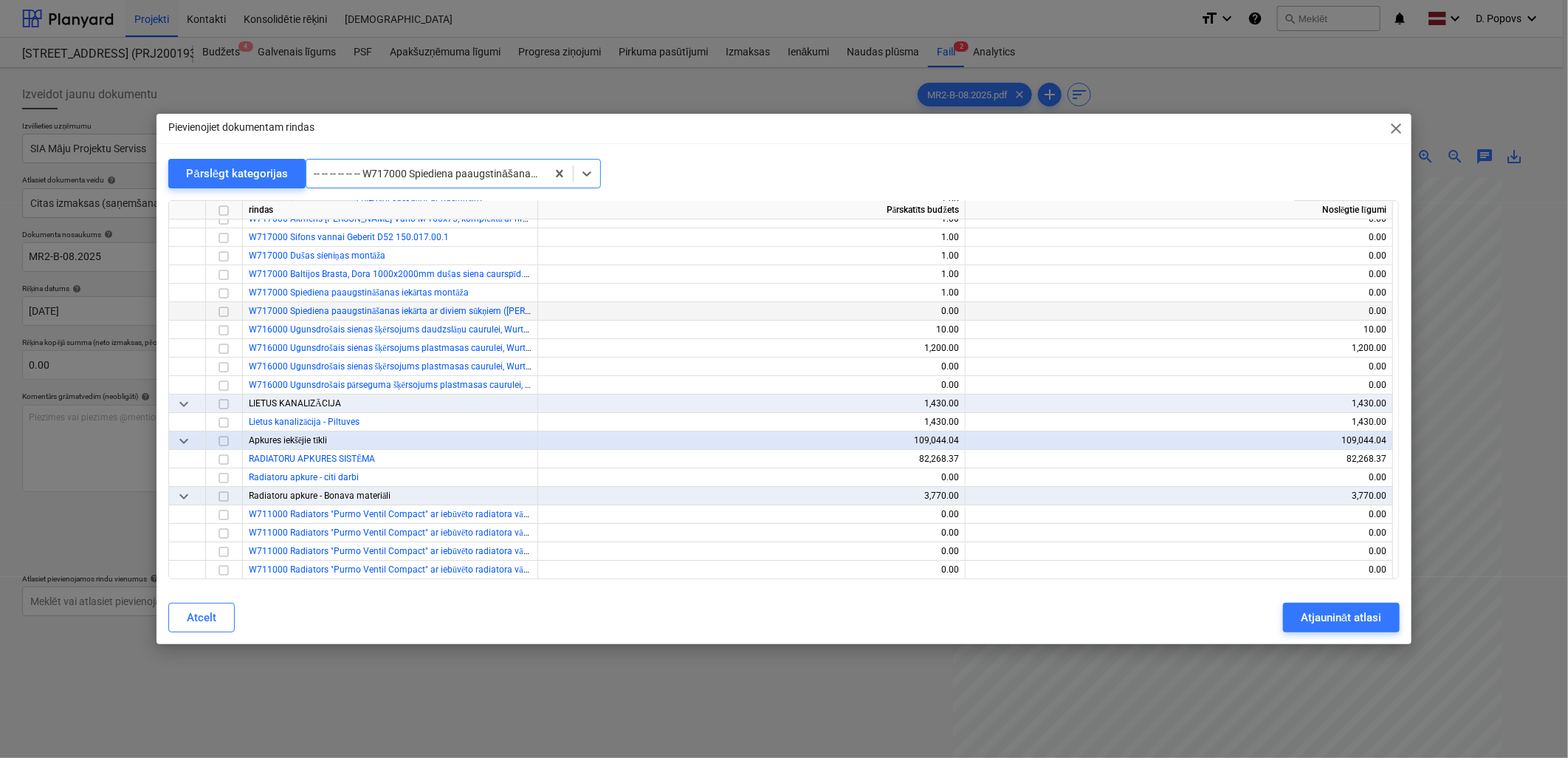
click at [218, 306] on input "checkbox" at bounding box center [224, 311] width 18 height 18
click at [1307, 608] on button "Atjaunināt atlasi" at bounding box center [1341, 618] width 116 height 30
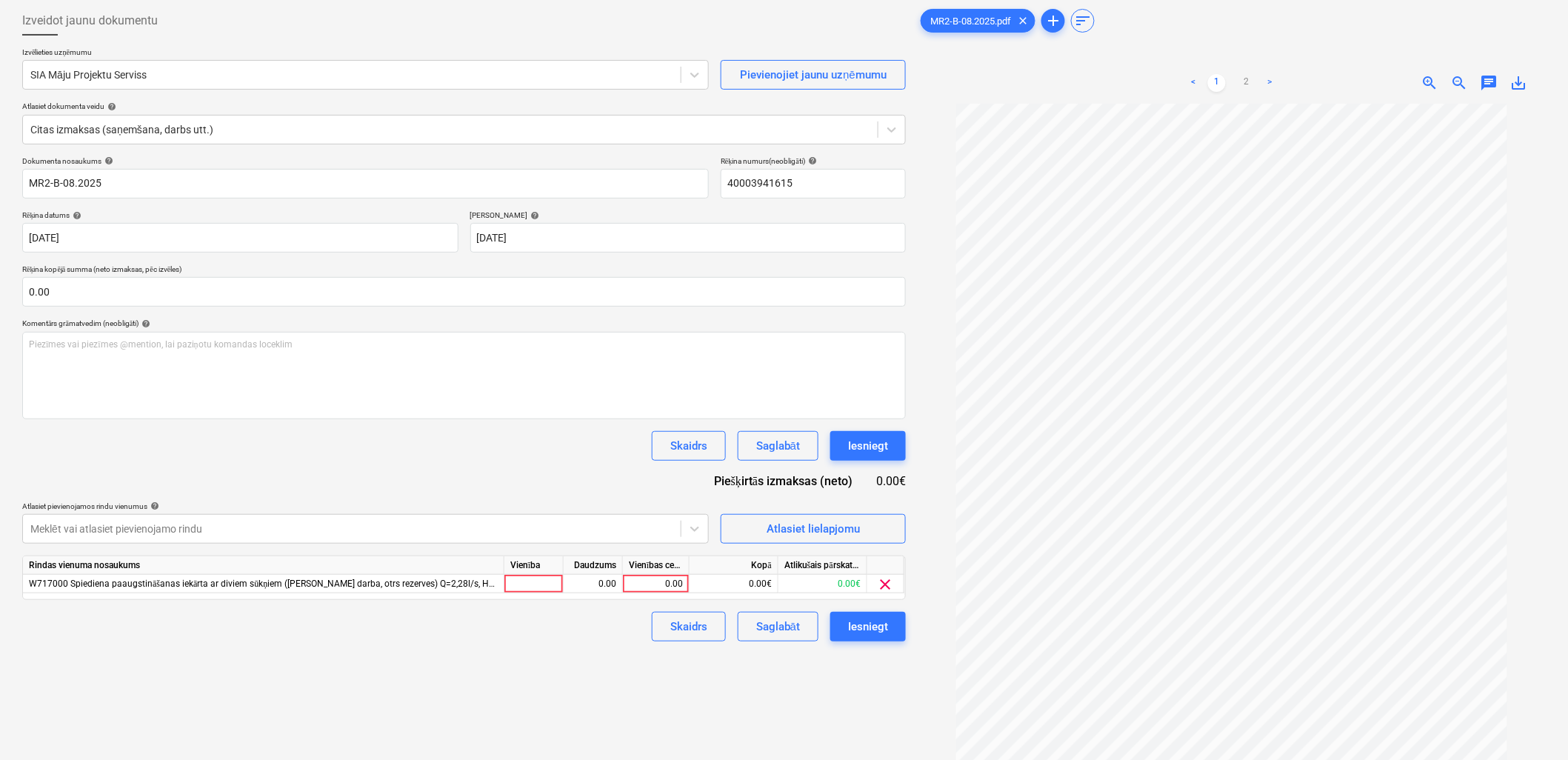
scroll to position [148, 0]
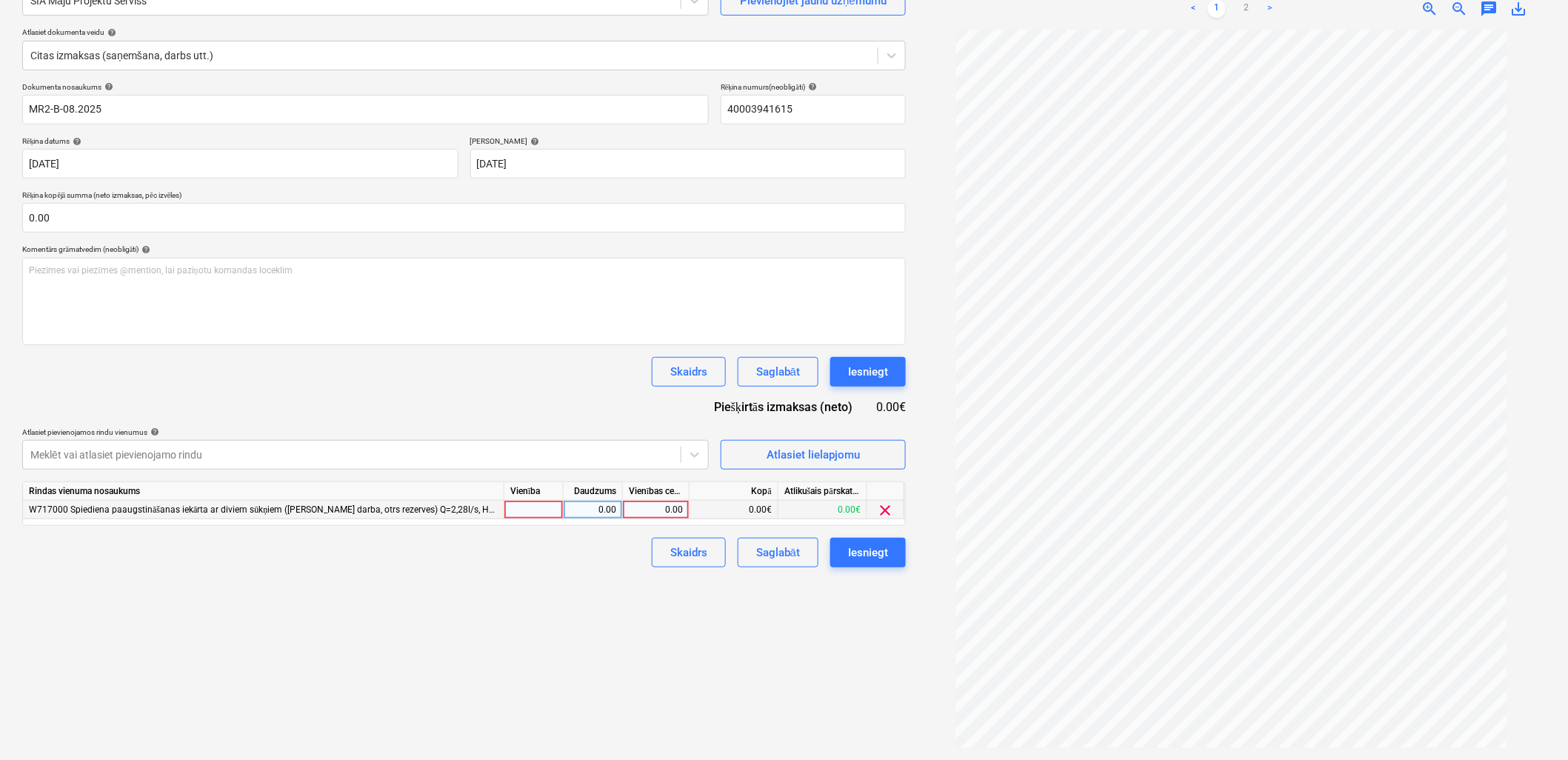
click at [641, 511] on div "0.00" at bounding box center [656, 509] width 54 height 18
type input "1536.52"
click at [763, 659] on div "Izveidot jaunu dokumentu Izvēlieties uzņēmumu SIA Māju Projektu Serviss Pievien…" at bounding box center [465, 340] width 896 height 828
click at [780, 561] on div "Saglabāt" at bounding box center [779, 552] width 44 height 19
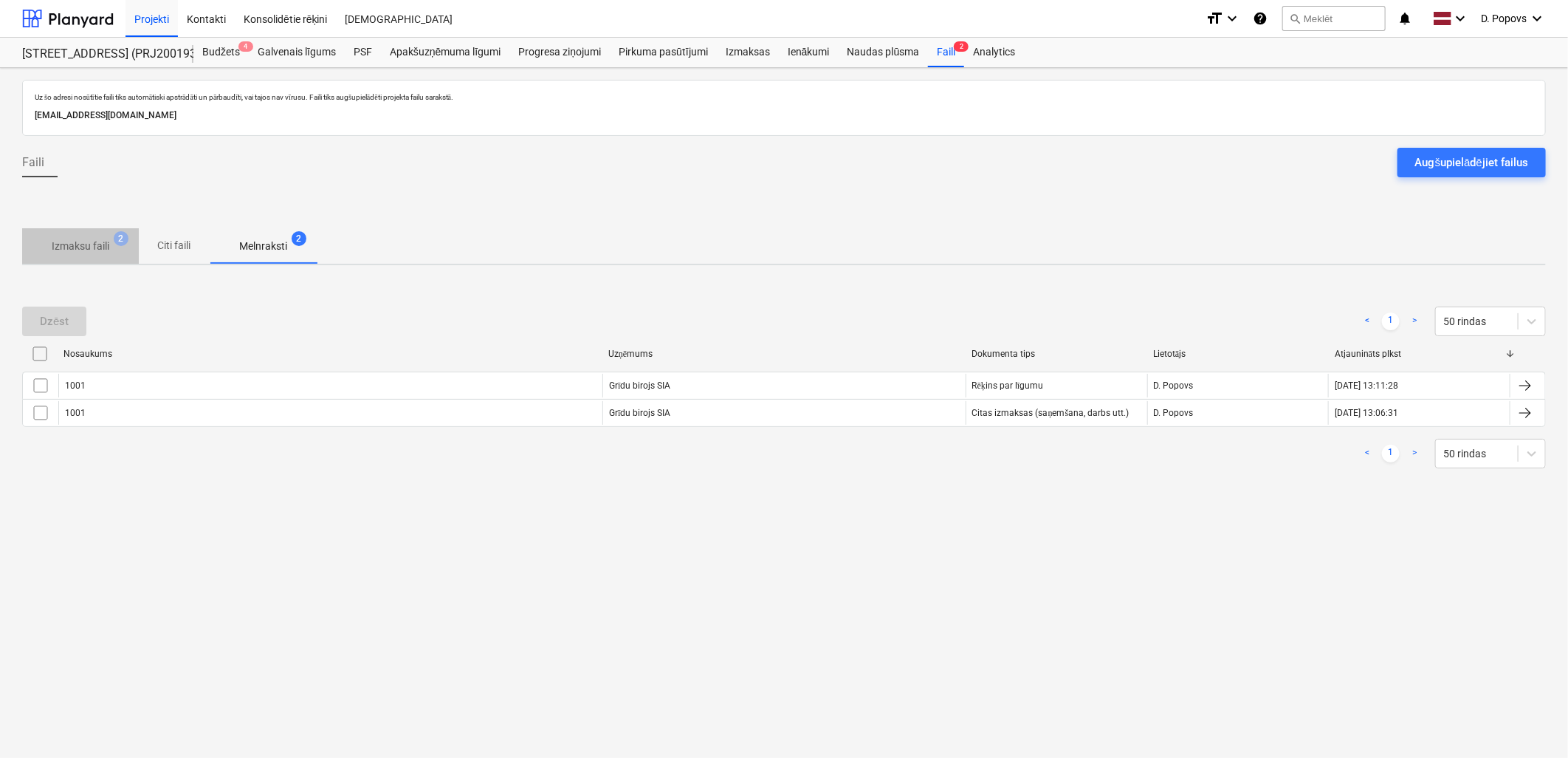
click at [96, 252] on p "Izmaksu faili" at bounding box center [81, 247] width 58 height 16
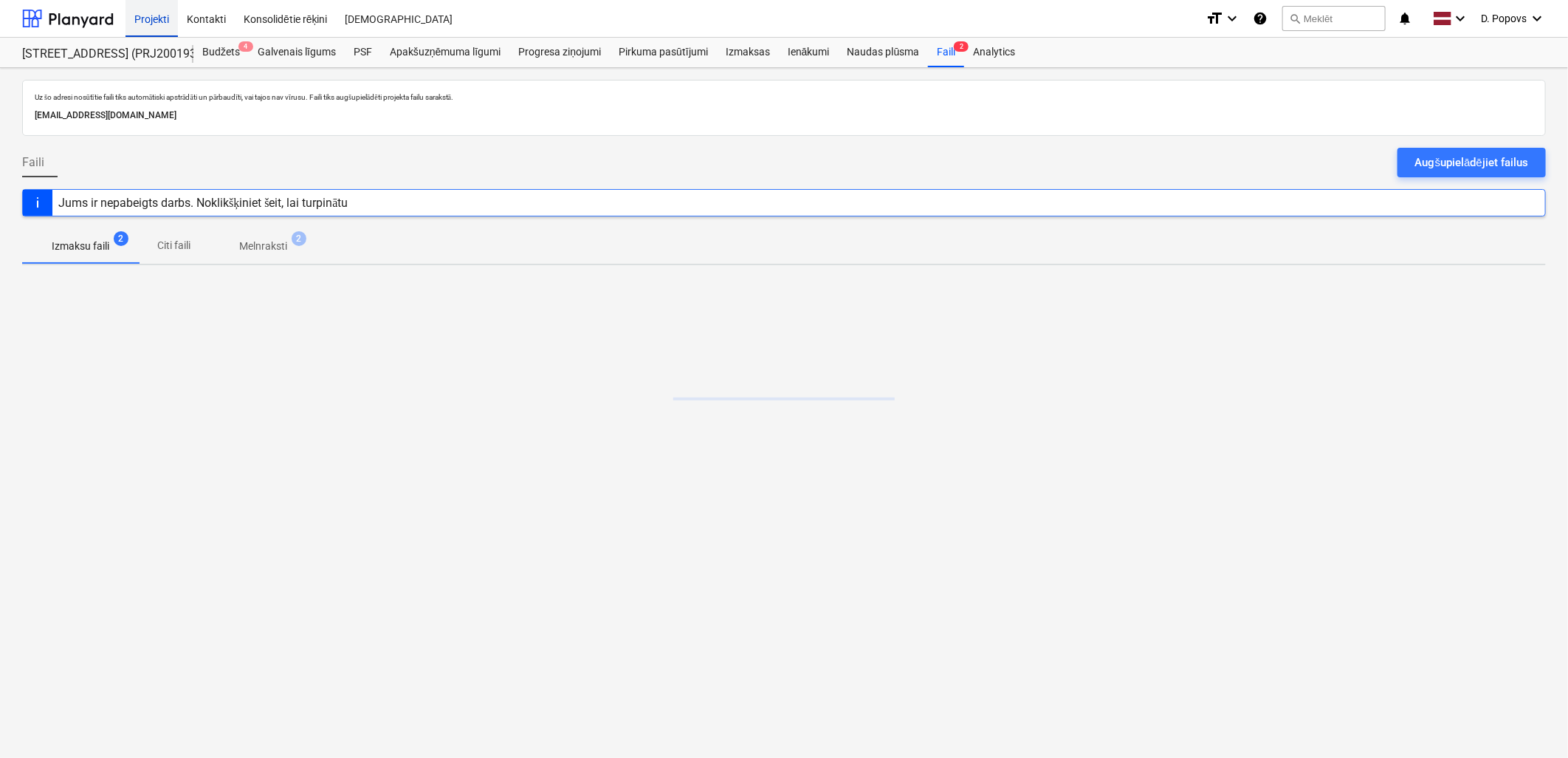
click at [149, 10] on div "Projekti" at bounding box center [152, 18] width 53 height 38
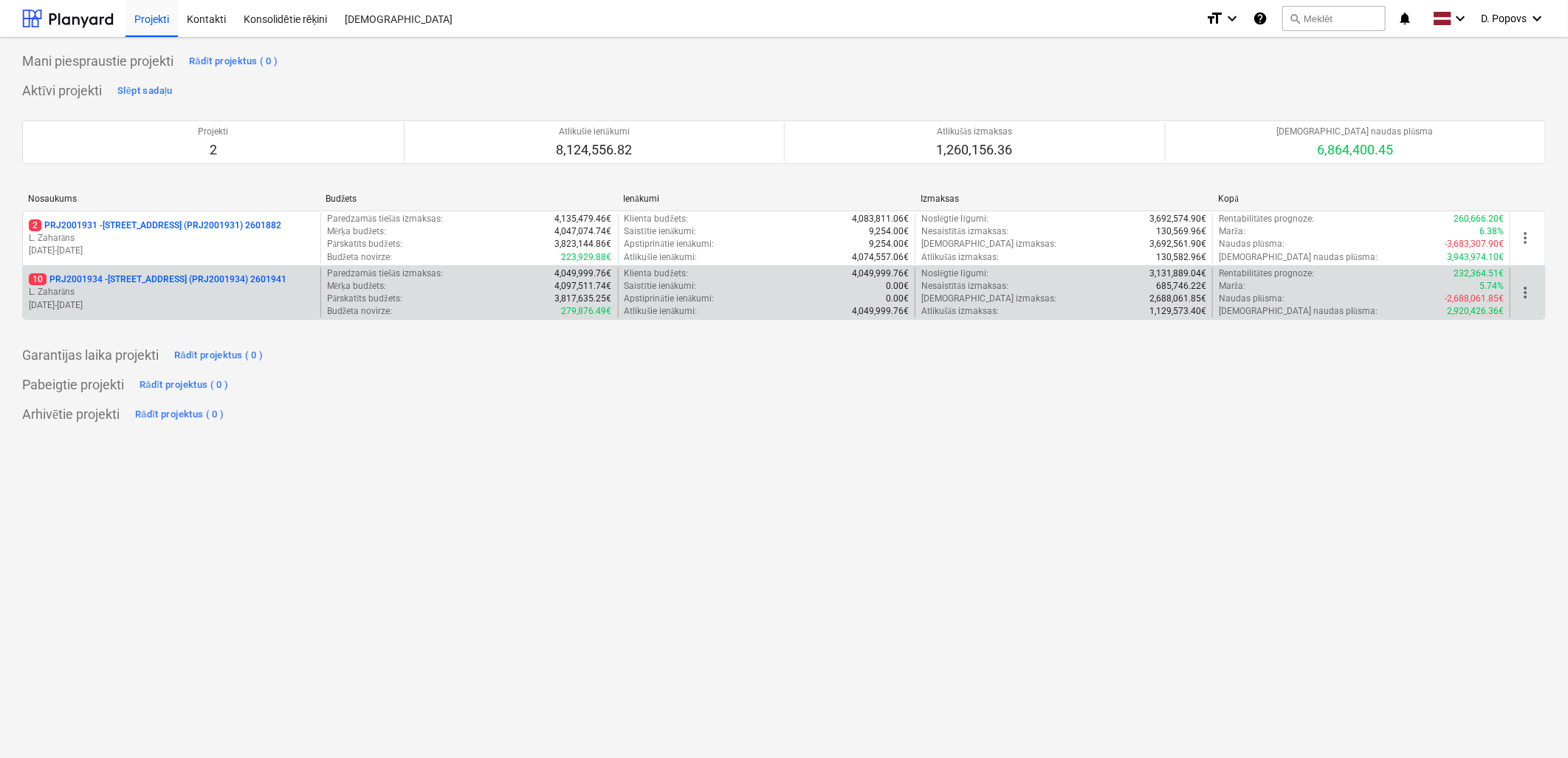
click at [142, 318] on div "10 PRJ2001934 - Mazā Robežu iela 1 (PRJ2001934) 2601941 L. Zaharāns 01.11.2024 …" at bounding box center [171, 293] width 297 height 51
click at [207, 286] on p "L. Zaharāns" at bounding box center [172, 292] width 286 height 12
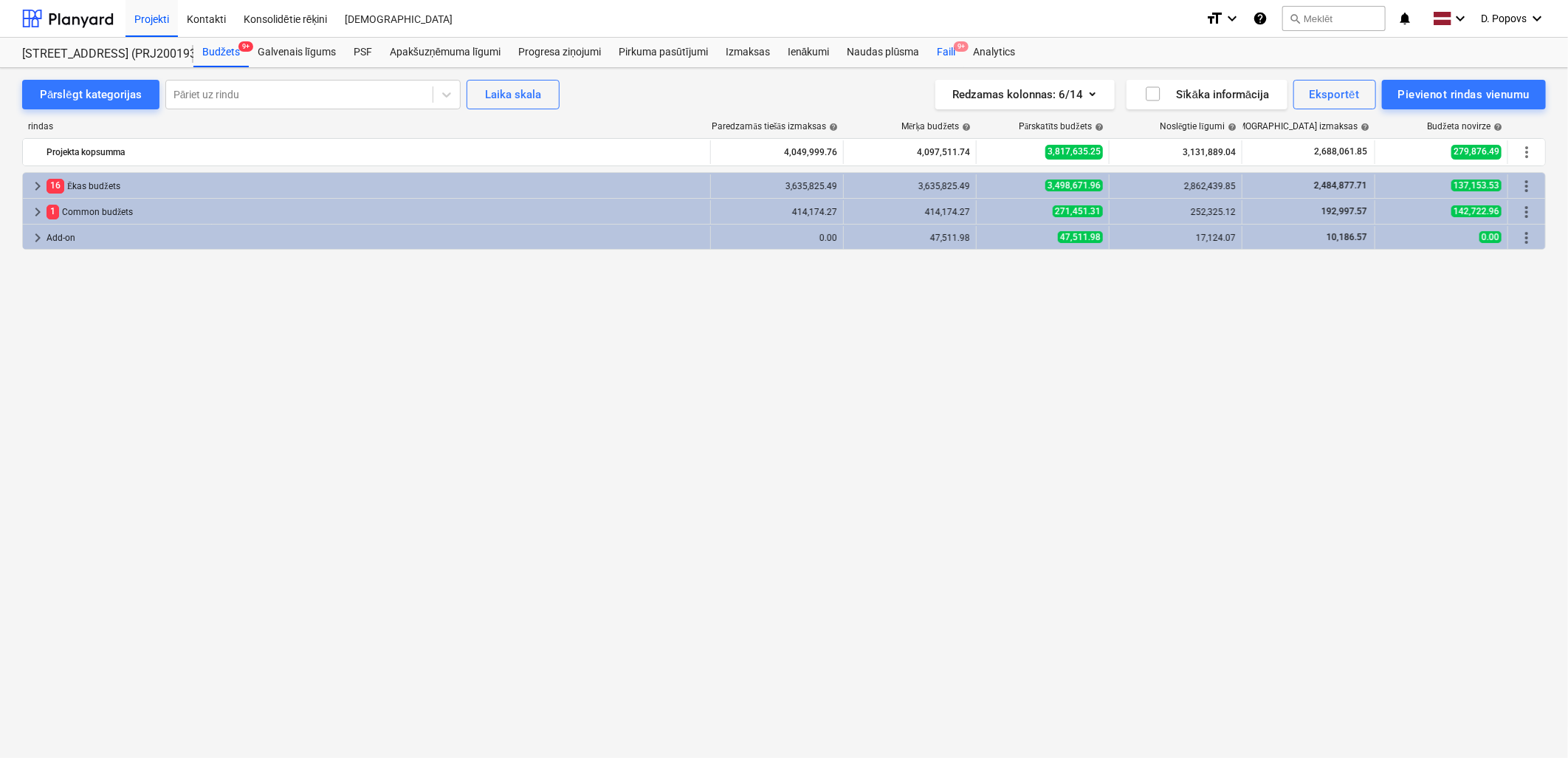
click at [959, 46] on span "9+" at bounding box center [961, 46] width 15 height 11
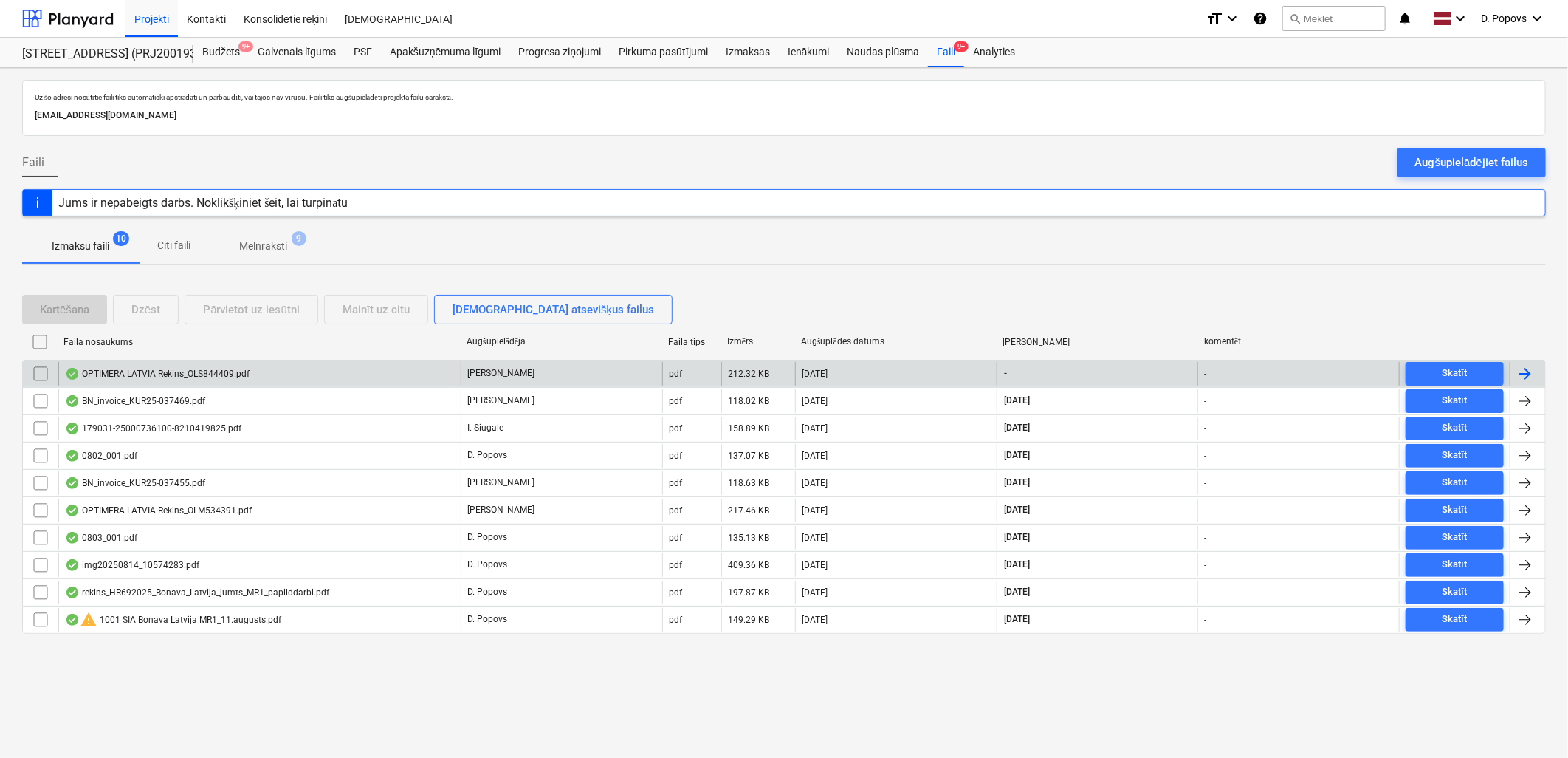
click at [193, 377] on div "OPTIMERA LATVIA Rekins_OLS844409.pdf" at bounding box center [157, 373] width 184 height 11
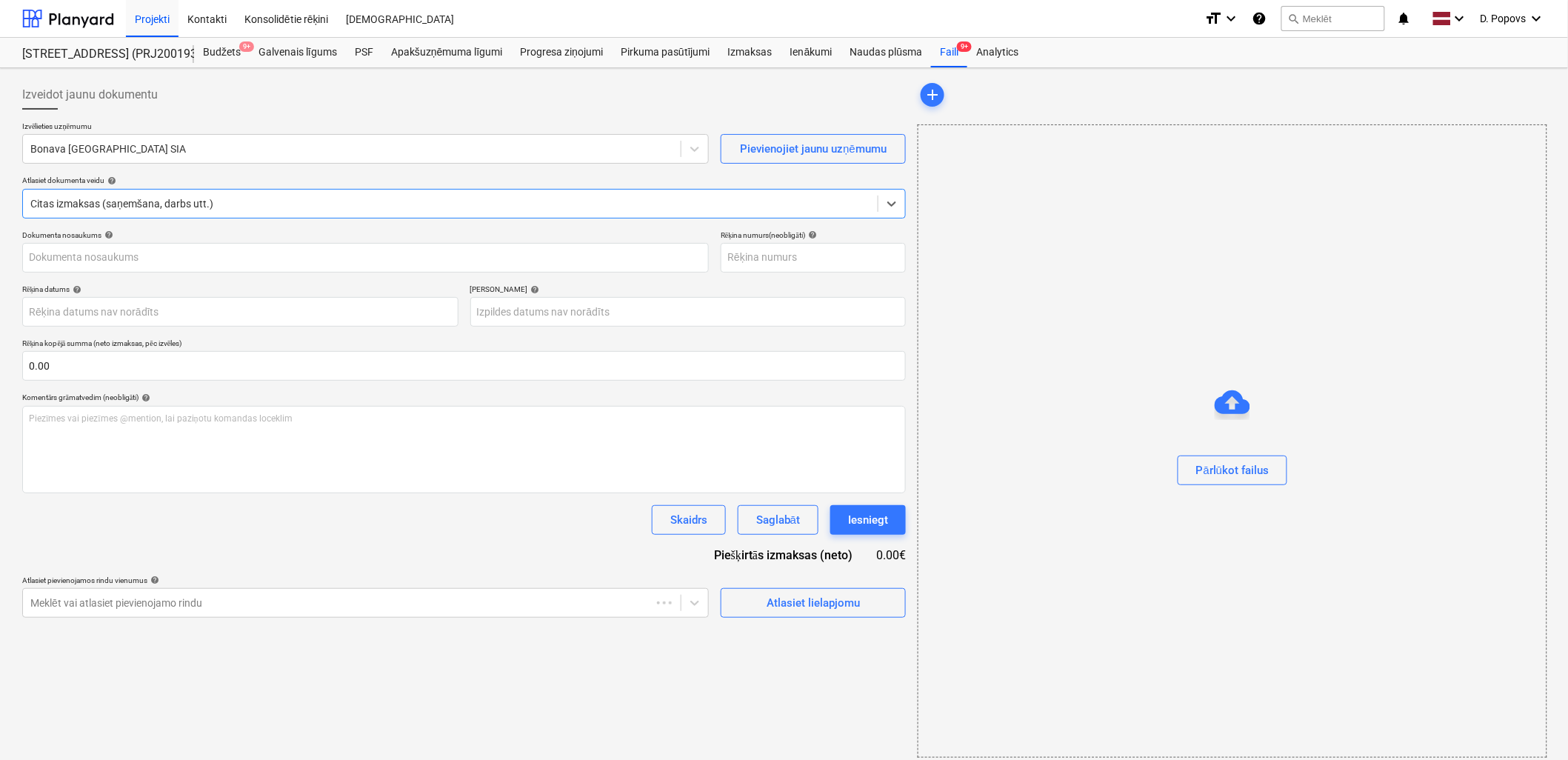
type input "OLS844409"
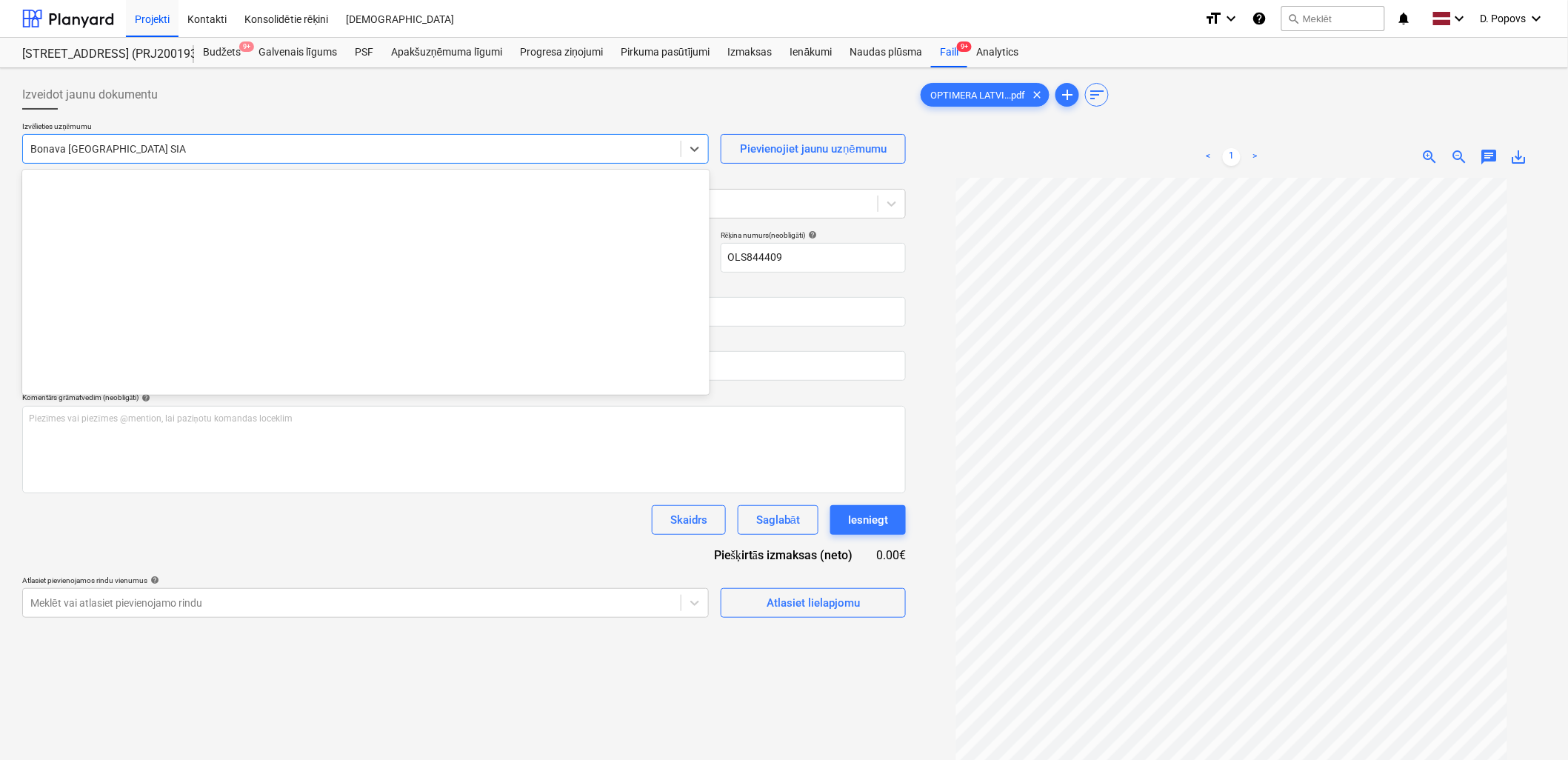
click at [413, 144] on div at bounding box center [352, 149] width 643 height 15
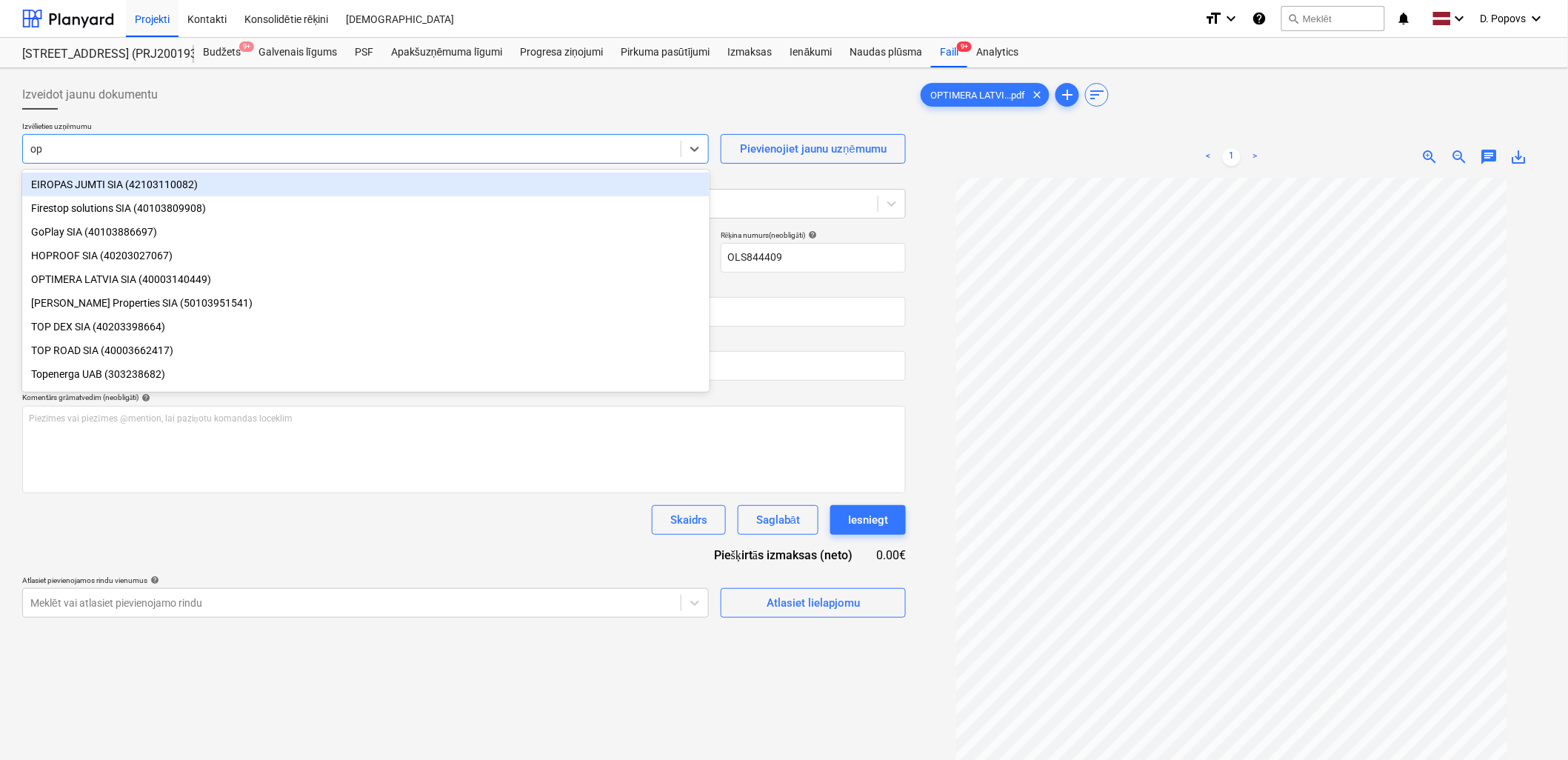
type input "opt"
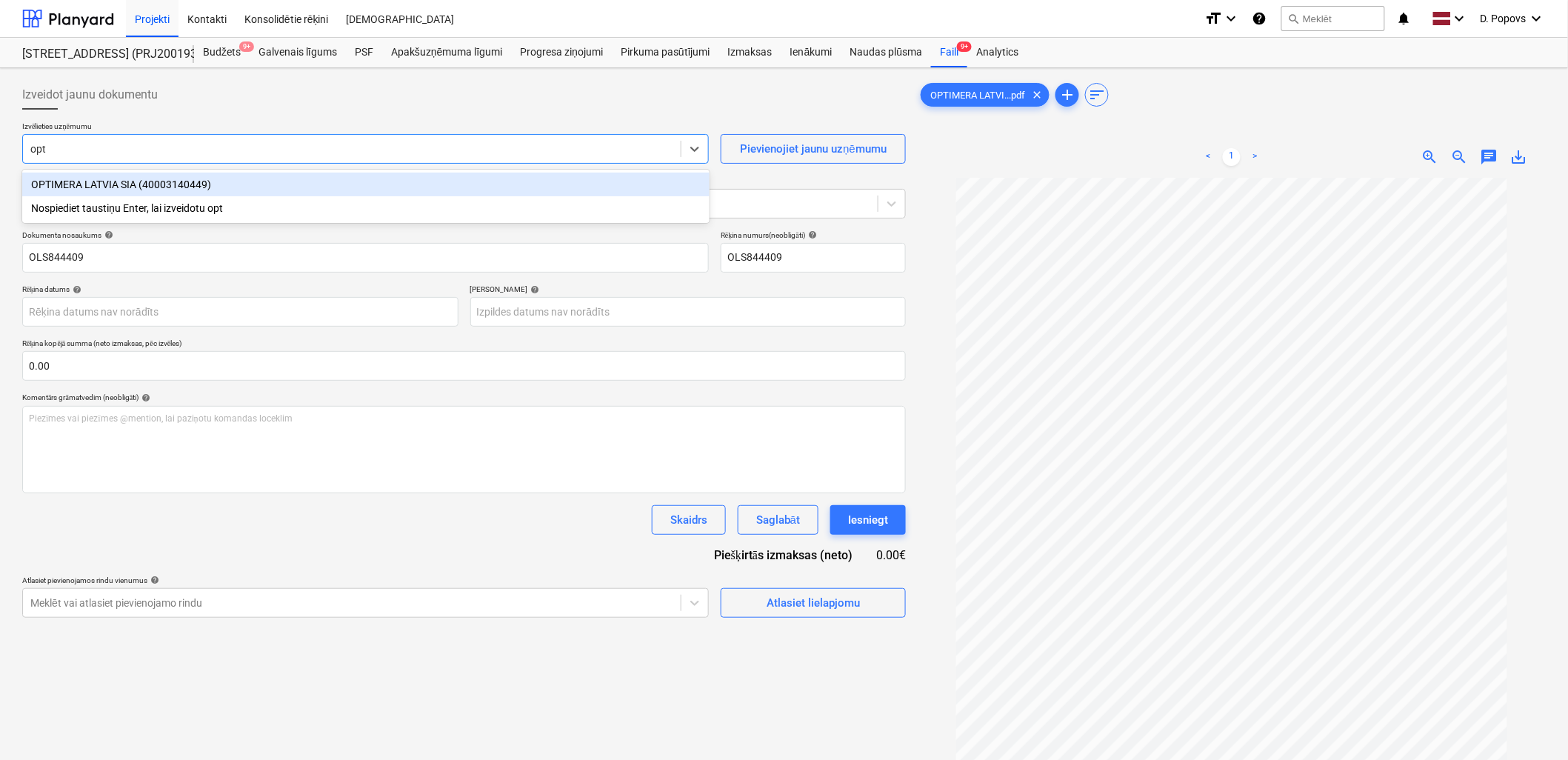
click at [430, 193] on div "OPTIMERA LATVIA SIA (40003140449)" at bounding box center [365, 184] width 687 height 24
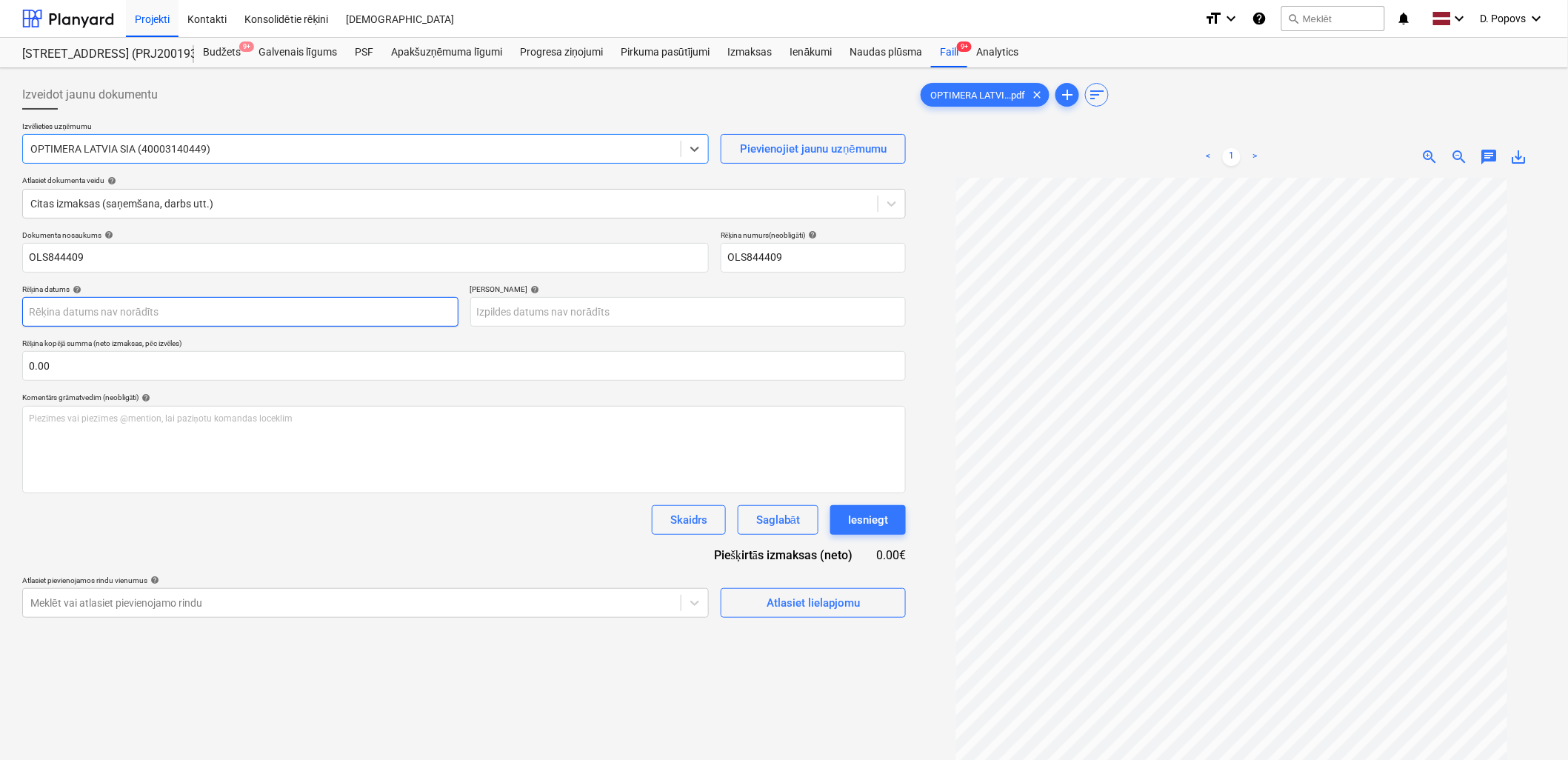
click at [98, 321] on body "Projekti Kontakti Konsolidētie rēķini Iesūtne format_size keyboard_arrow_down h…" at bounding box center [784, 380] width 1568 height 760
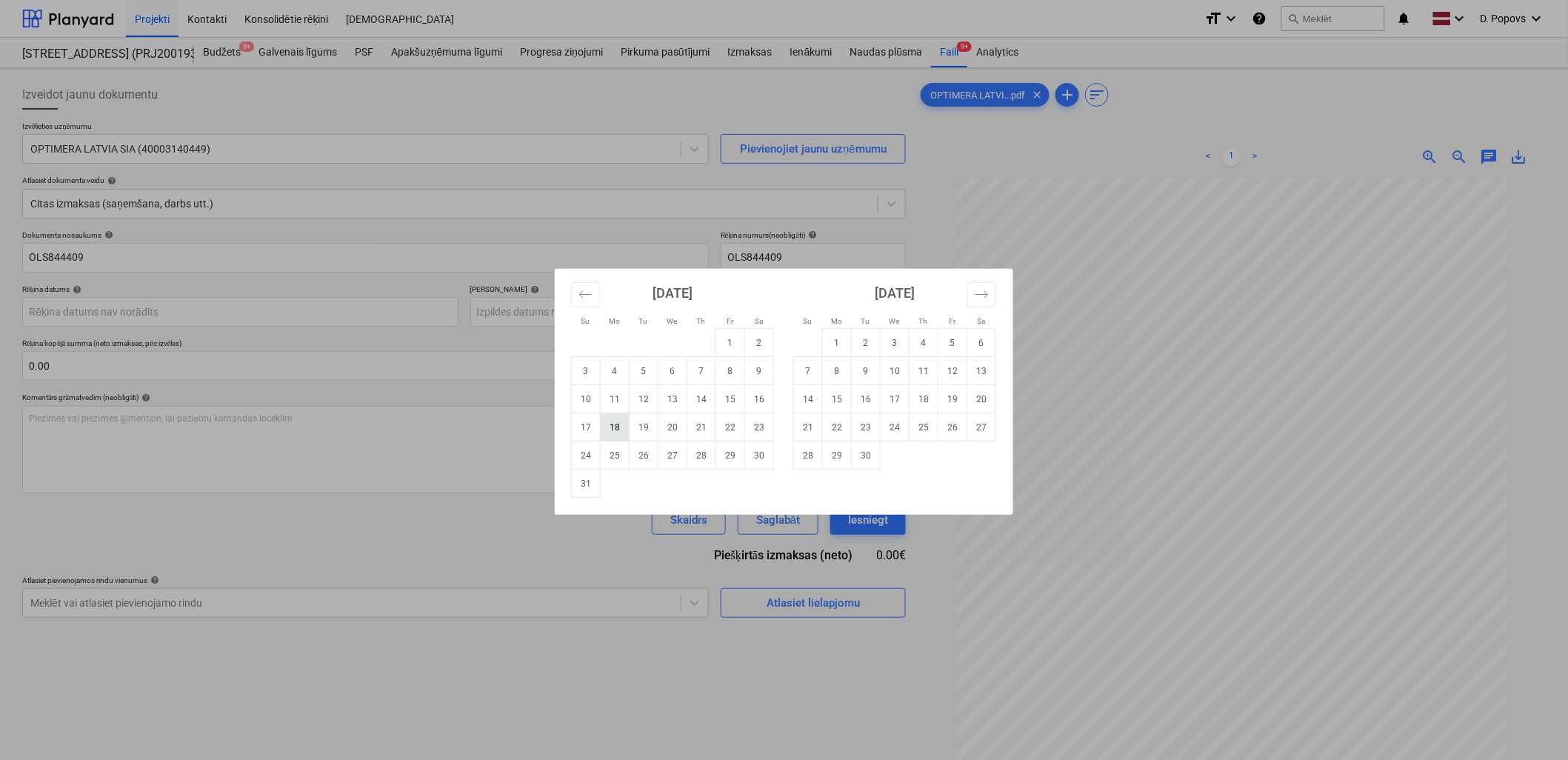
click at [619, 433] on td "18" at bounding box center [615, 428] width 29 height 28
type input "18 Aug 2025"
click at [685, 307] on body "Projekti Kontakti Konsolidētie rēķini Iesūtne format_size keyboard_arrow_down h…" at bounding box center [784, 380] width 1568 height 760
click at [989, 294] on button "Move forward to switch to the next month." at bounding box center [982, 295] width 29 height 26
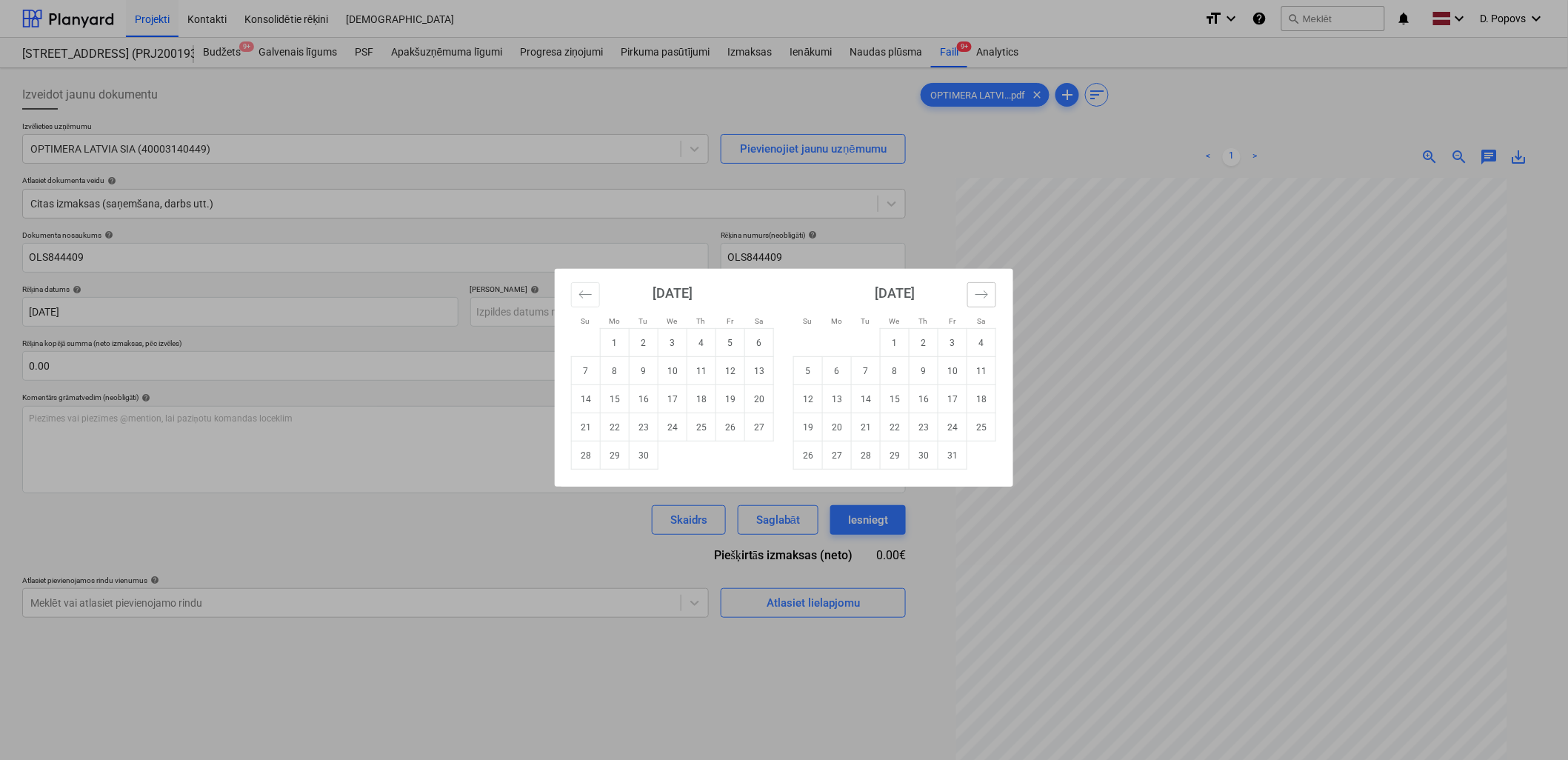
click at [989, 294] on button "Move forward to switch to the next month." at bounding box center [982, 295] width 29 height 26
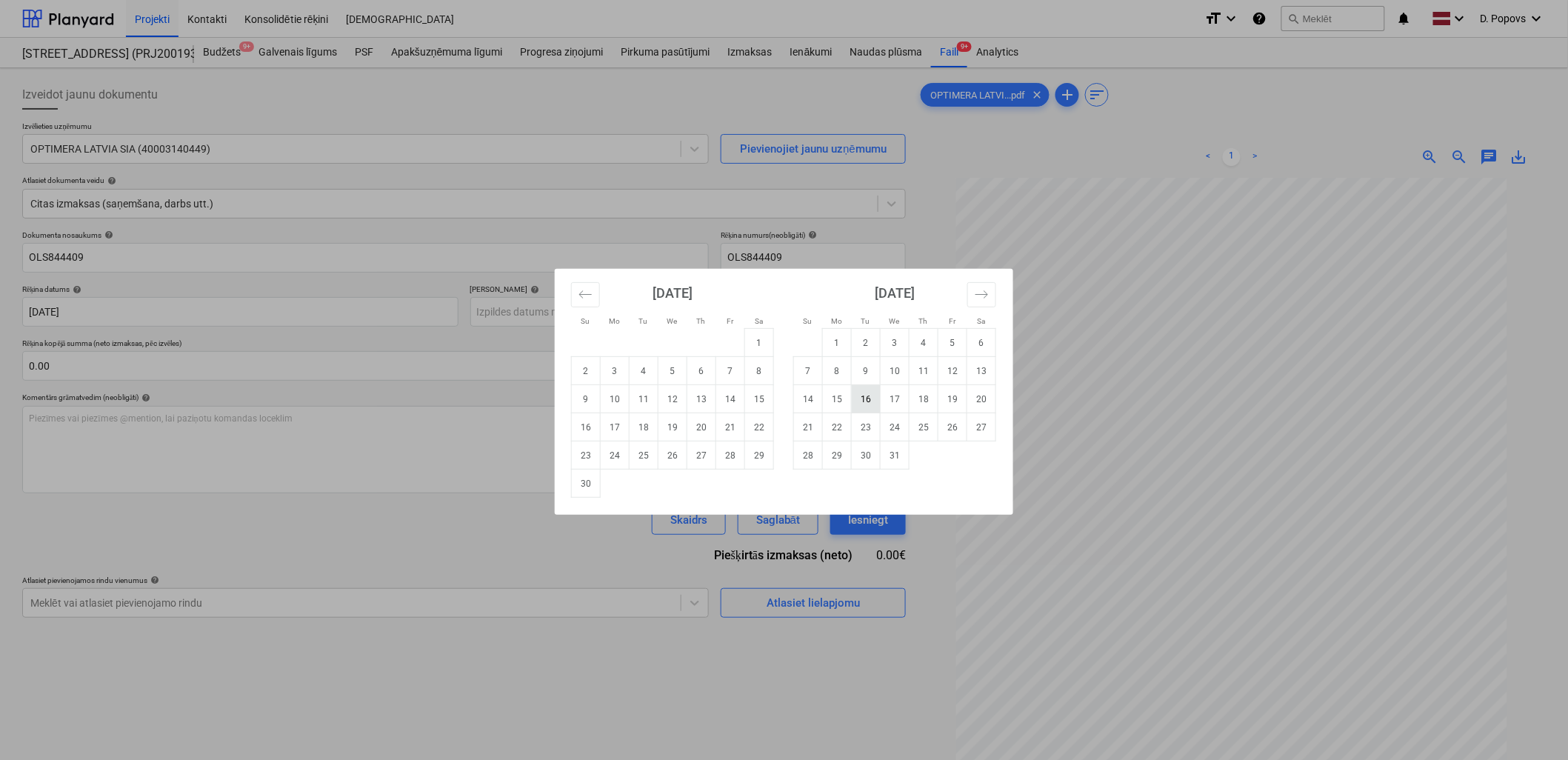
click at [873, 407] on td "16" at bounding box center [866, 399] width 29 height 28
type input "16 Dec 2025"
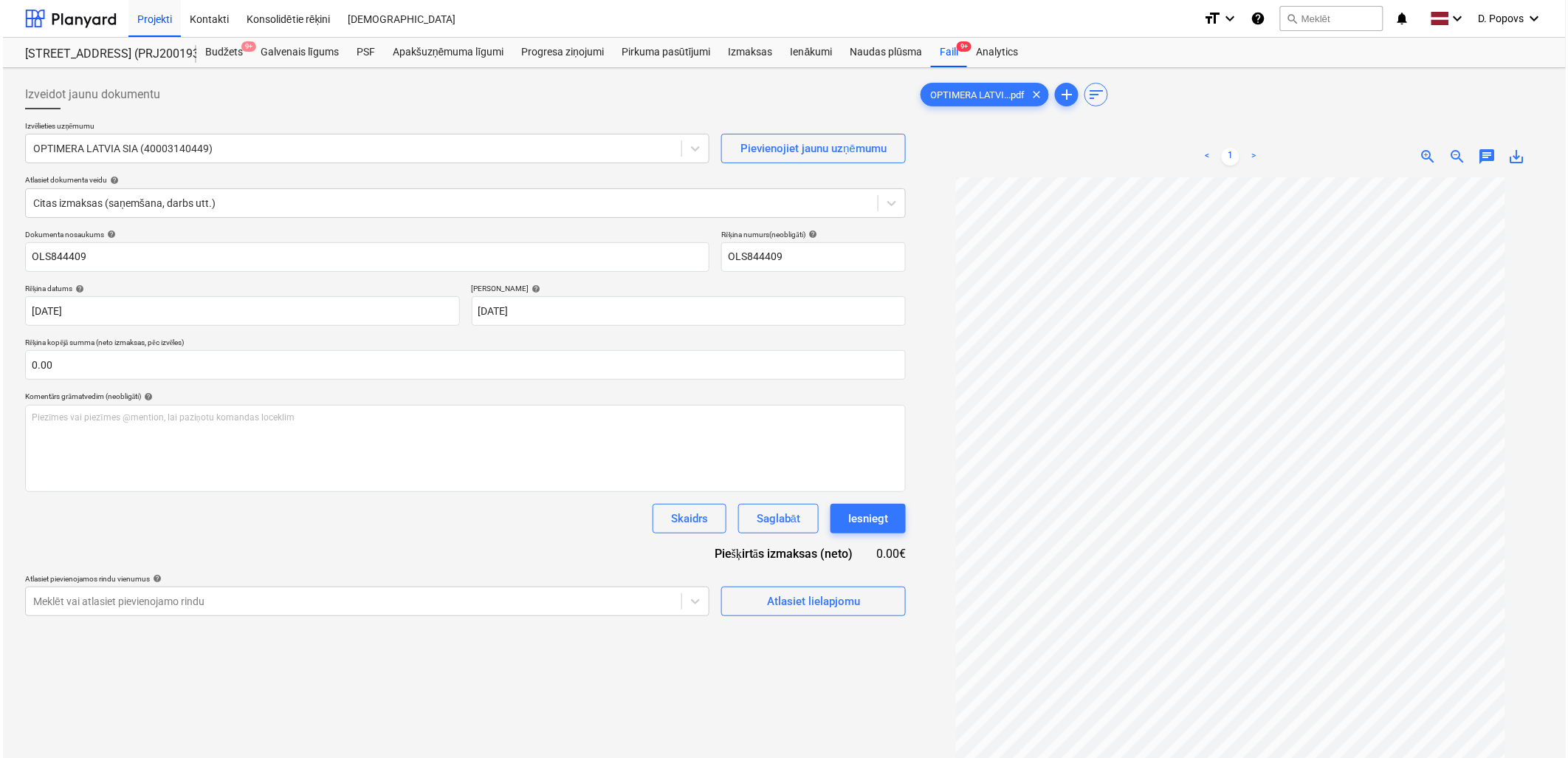
scroll to position [63, 0]
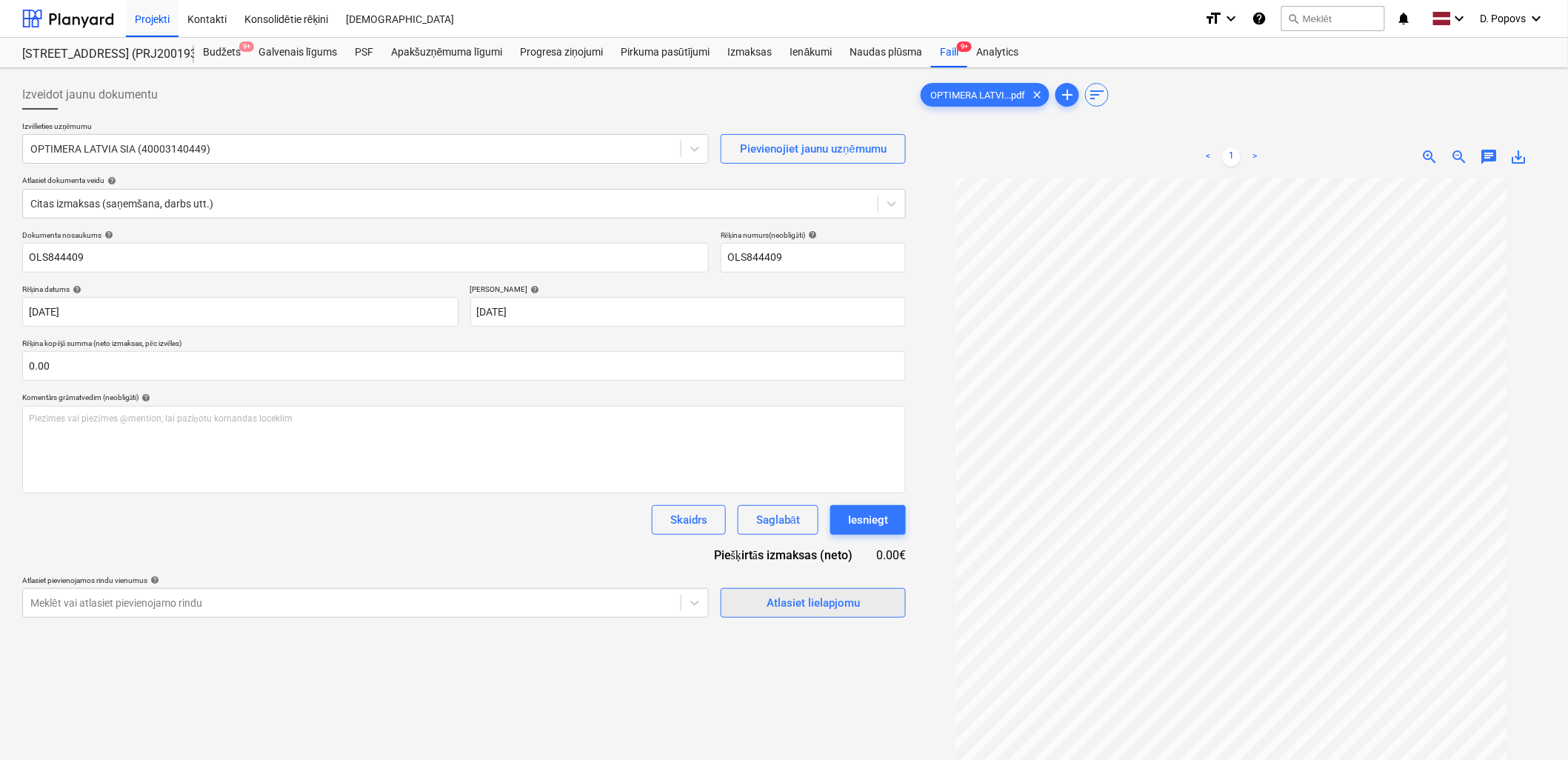
click at [763, 601] on span "Atlasiet lielapjomu" at bounding box center [813, 603] width 148 height 19
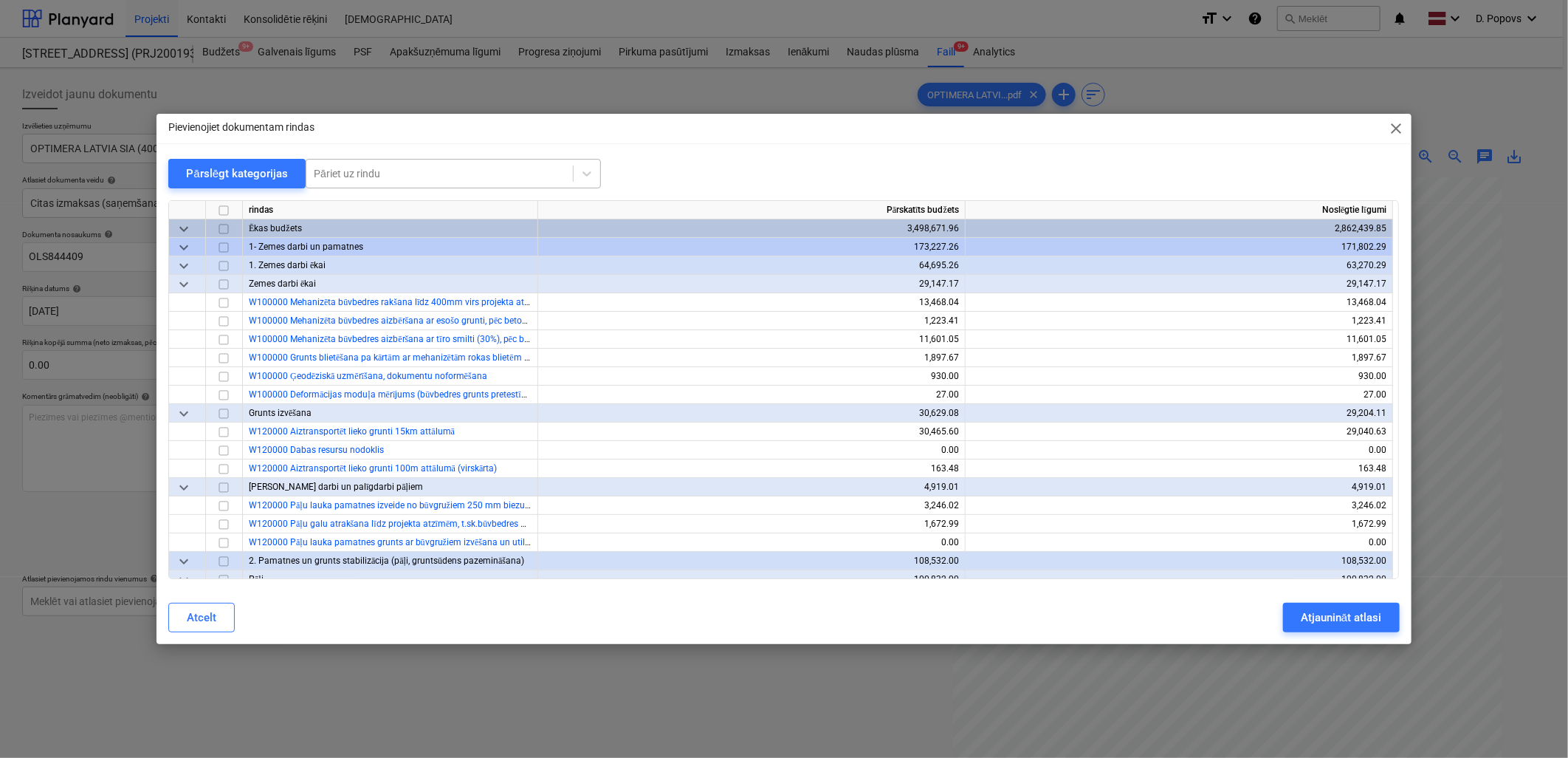
click at [342, 188] on div "Pāriet uz rindu" at bounding box center [453, 174] width 296 height 30
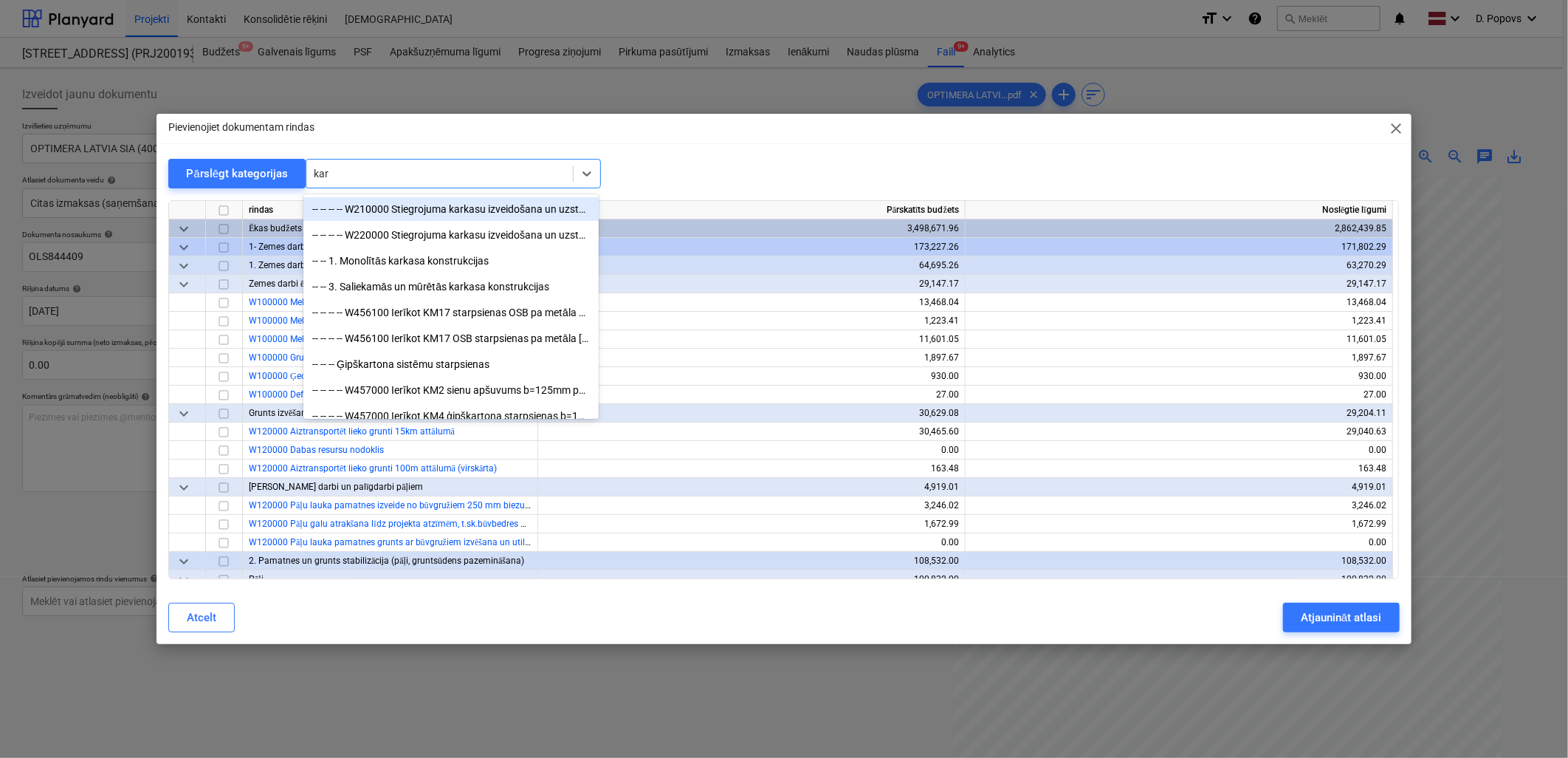
type input "karo"
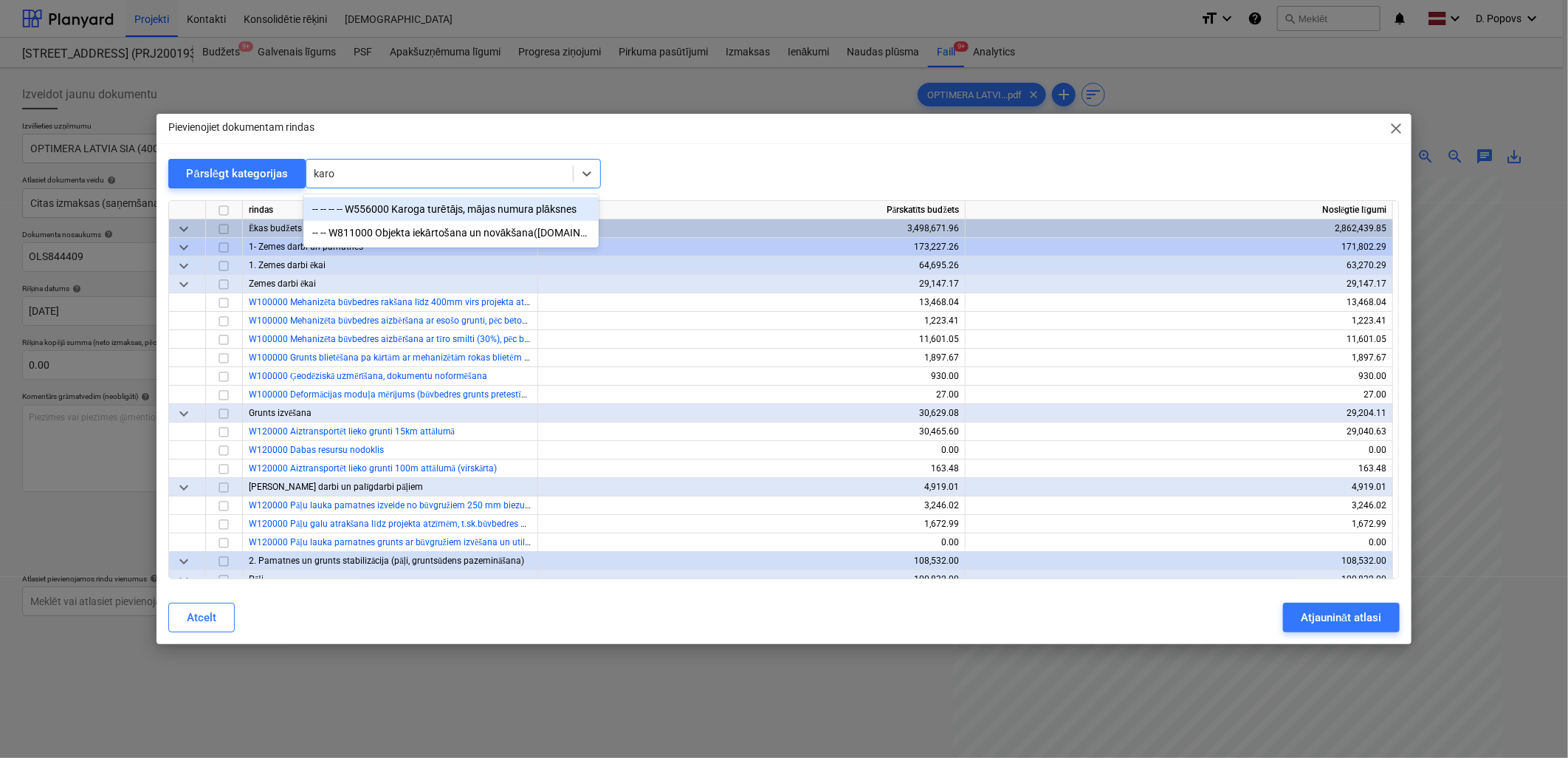
click at [388, 204] on div "-- -- -- -- W556000 Karoga turētājs, mājas numura plāksnes" at bounding box center [451, 209] width 296 height 24
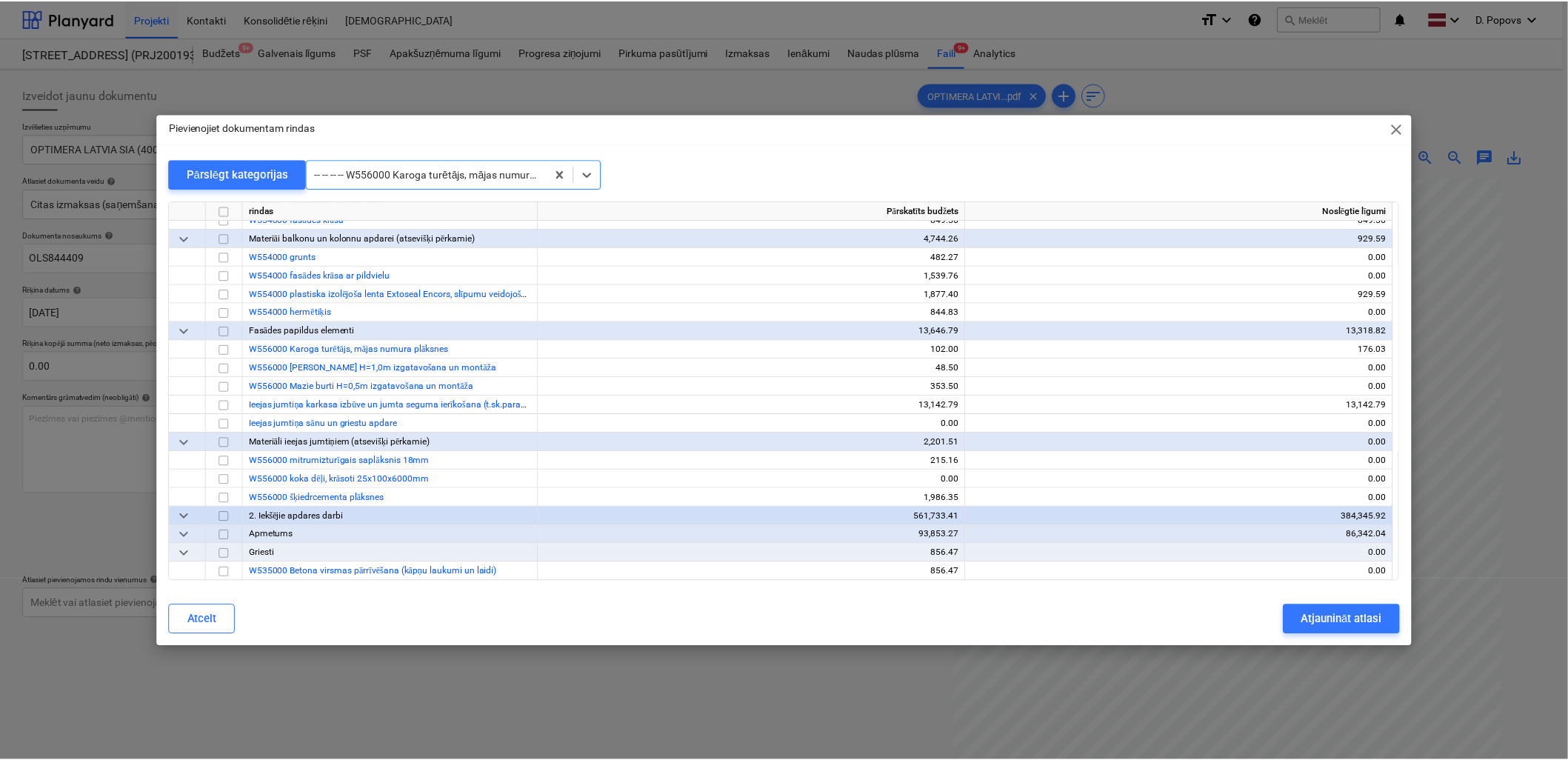
scroll to position [6665, 0]
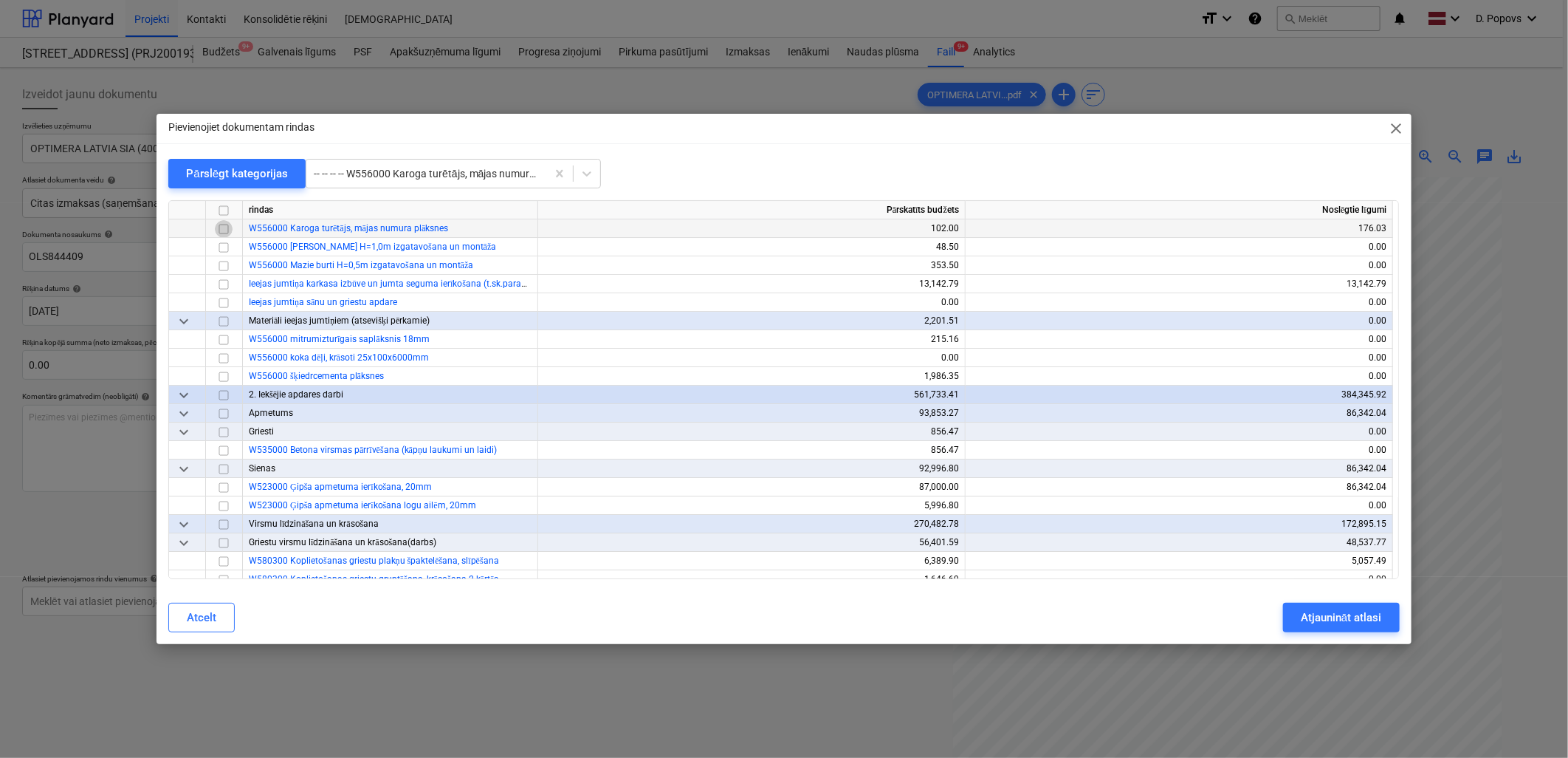
click at [224, 226] on input "checkbox" at bounding box center [224, 229] width 18 height 18
click at [1298, 618] on button "Atjaunināt atlasi" at bounding box center [1341, 618] width 116 height 30
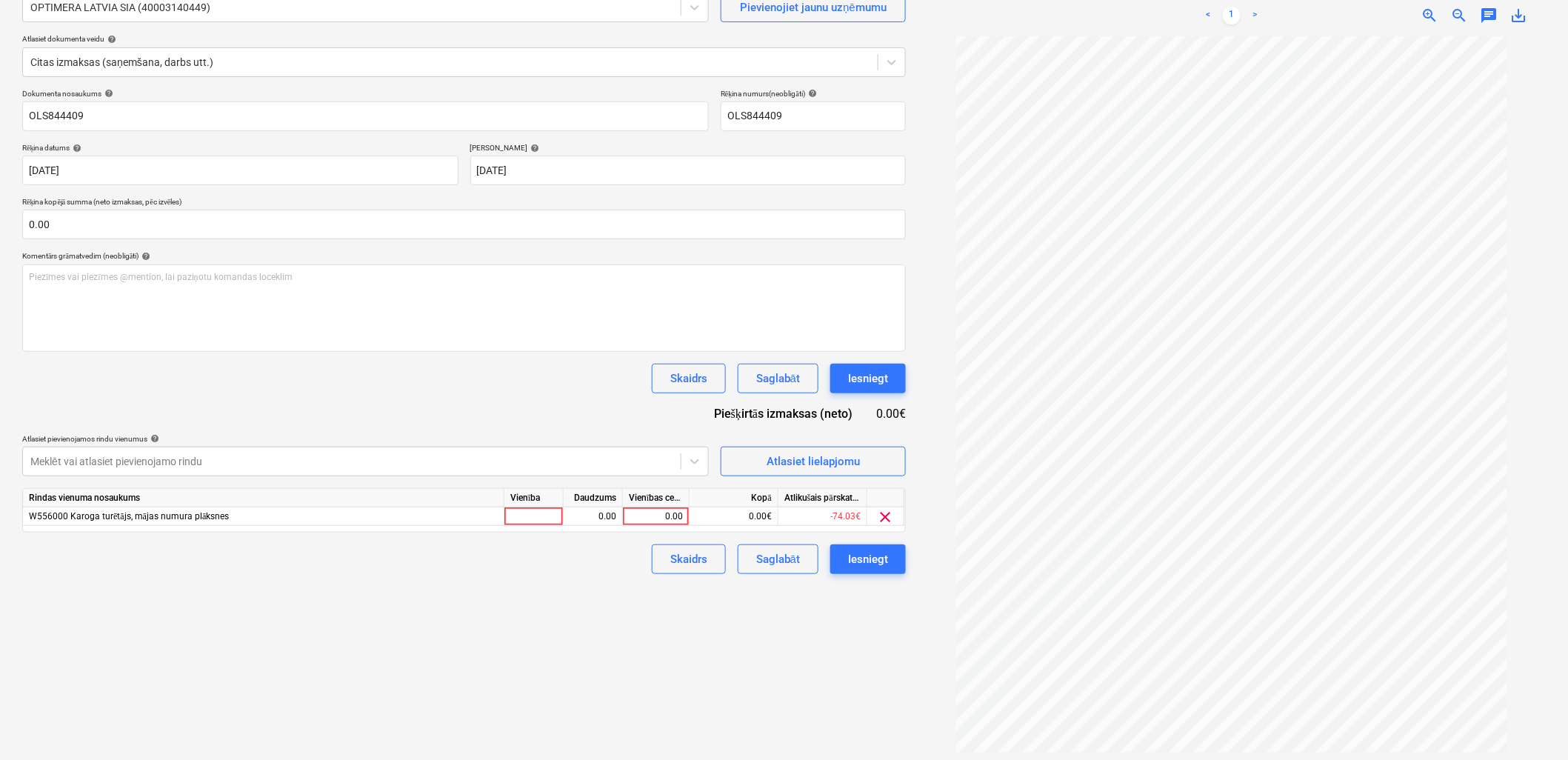
scroll to position [148, 0]
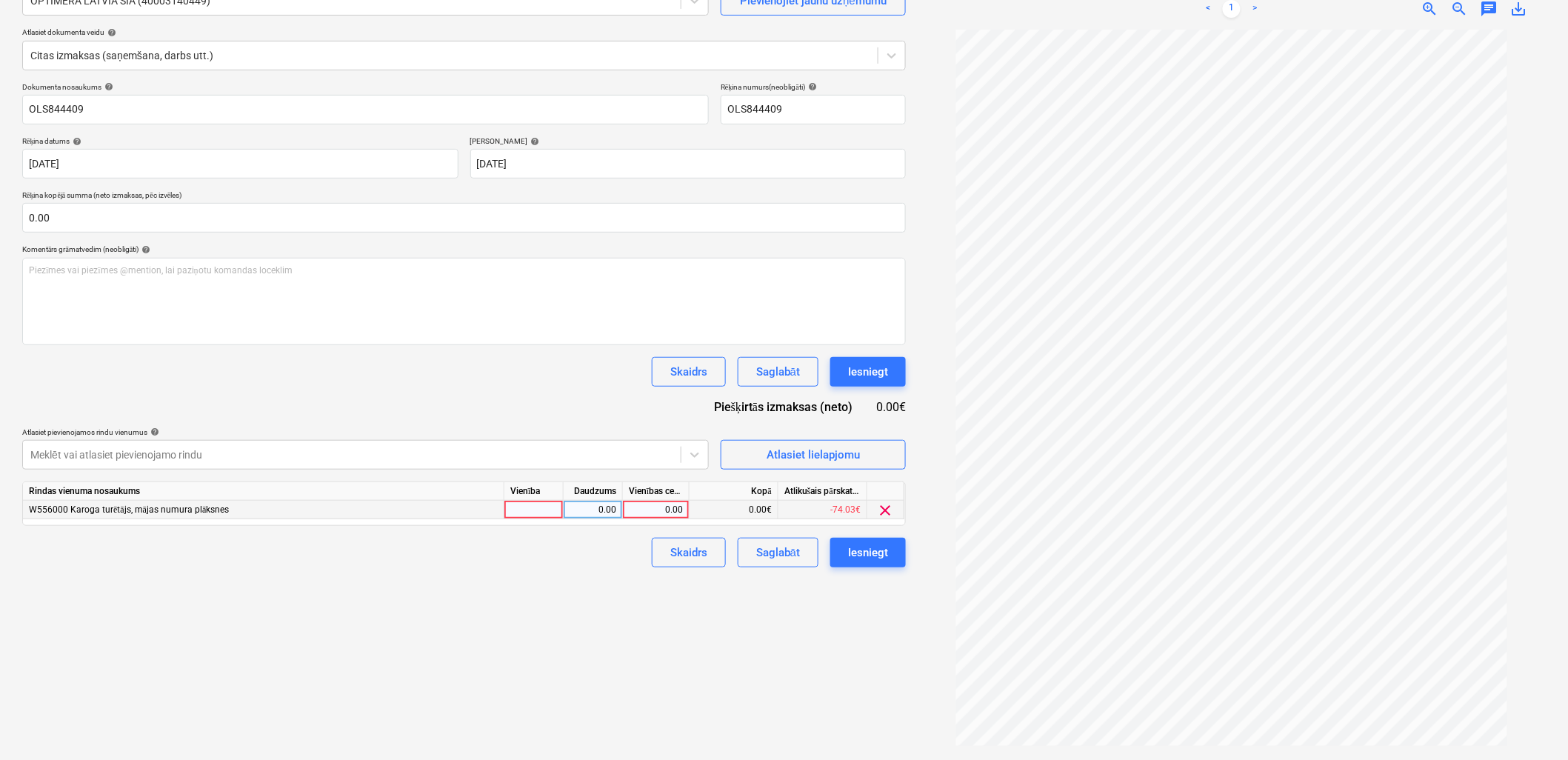
click at [662, 513] on div "0.00" at bounding box center [656, 509] width 54 height 18
type input "52.36"
click at [574, 594] on div "Izveidot jaunu dokumentu Izvēlieties uzņēmumu OPTIMERA LATVIA SIA (40003140449)…" at bounding box center [465, 340] width 896 height 828
click at [778, 555] on div "Saglabāt" at bounding box center [779, 552] width 44 height 19
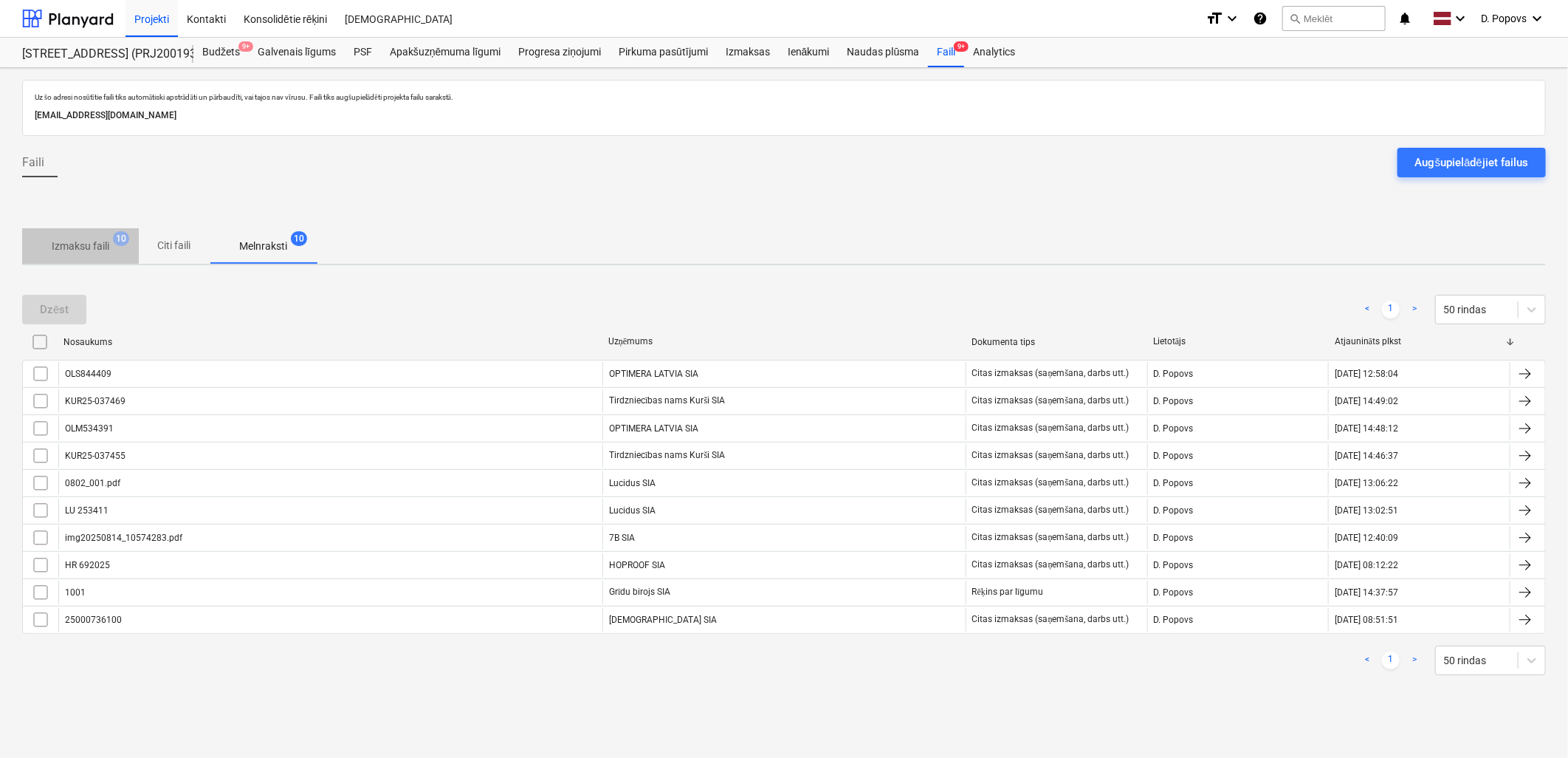
click at [111, 233] on span "Izmaksu faili 10" at bounding box center [80, 246] width 117 height 26
